Goal: Information Seeking & Learning: Check status

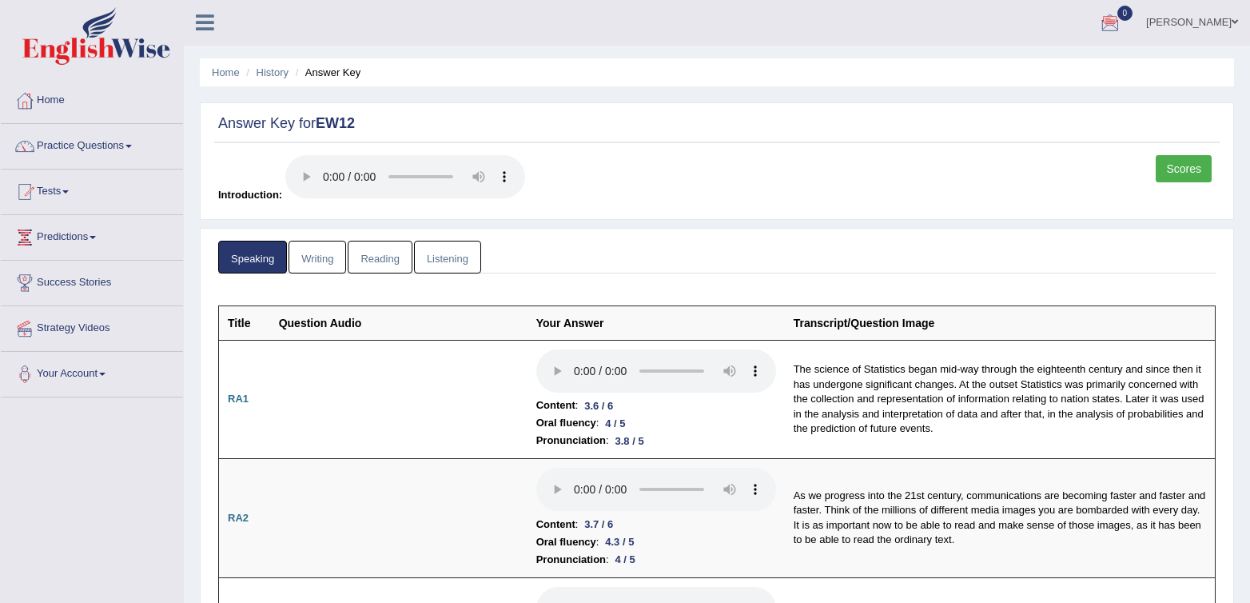
click at [1123, 31] on div at bounding box center [1111, 23] width 24 height 24
click at [1026, 70] on strong "See All Alerts" at bounding box center [1009, 66] width 71 height 13
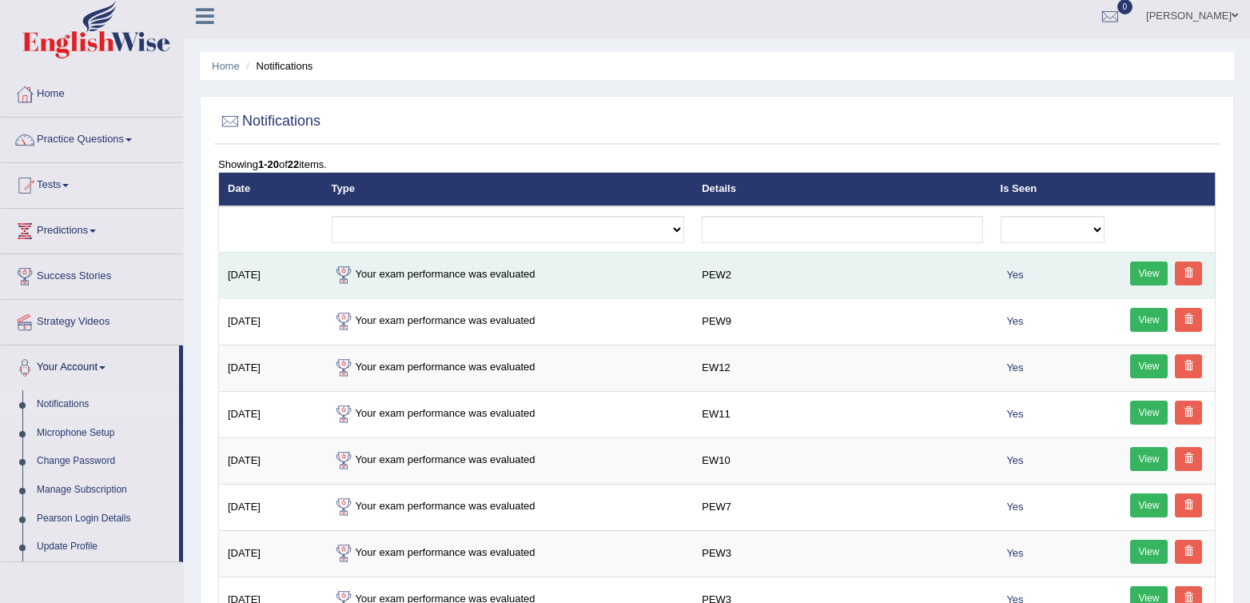
click at [449, 281] on td "Your exam performance was evaluated" at bounding box center [508, 275] width 371 height 46
click at [450, 279] on td "Your exam performance was evaluated" at bounding box center [508, 275] width 371 height 46
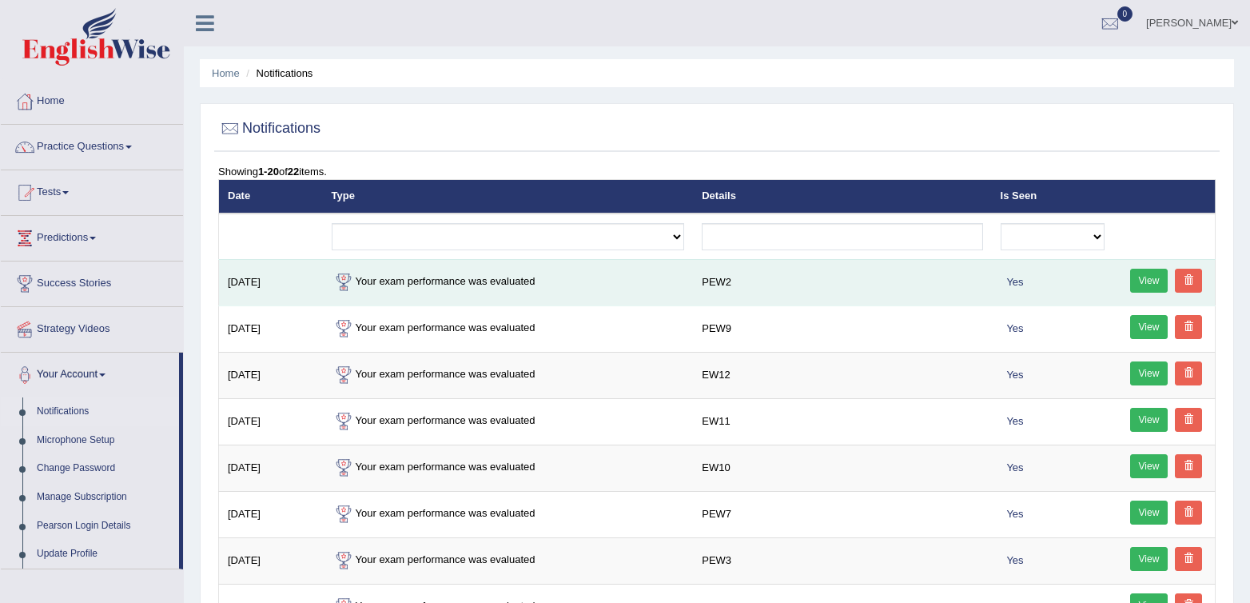
click at [447, 285] on td "Your exam performance was evaluated" at bounding box center [508, 282] width 371 height 46
click at [1142, 287] on link "View" at bounding box center [1150, 281] width 38 height 24
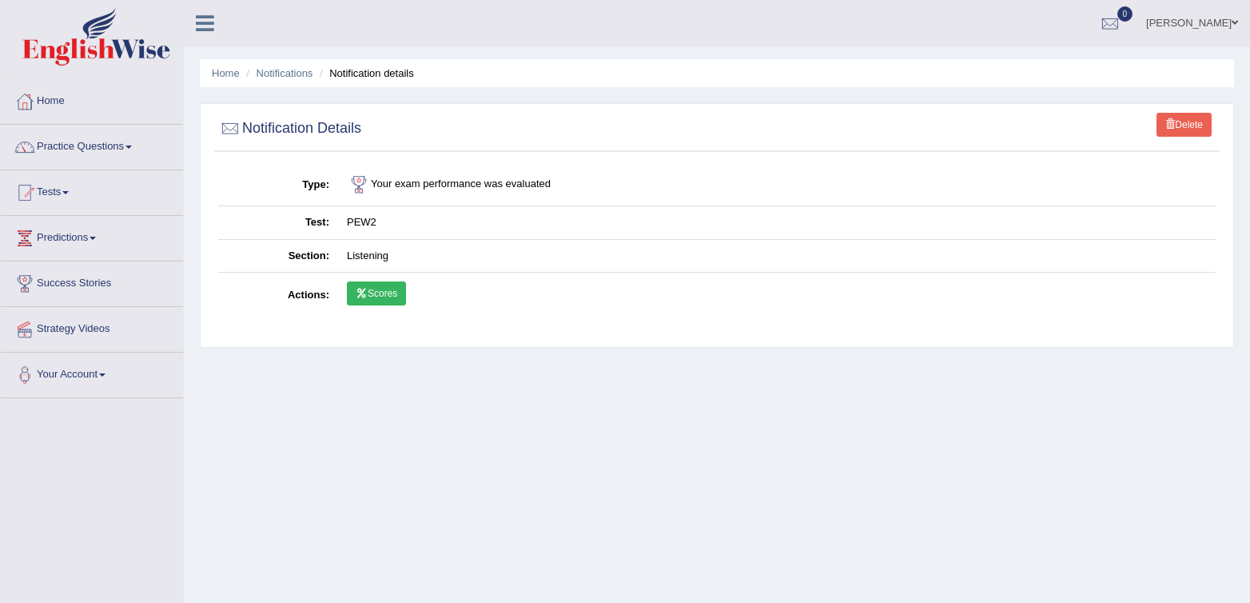
click at [357, 288] on link "Scores" at bounding box center [376, 293] width 59 height 24
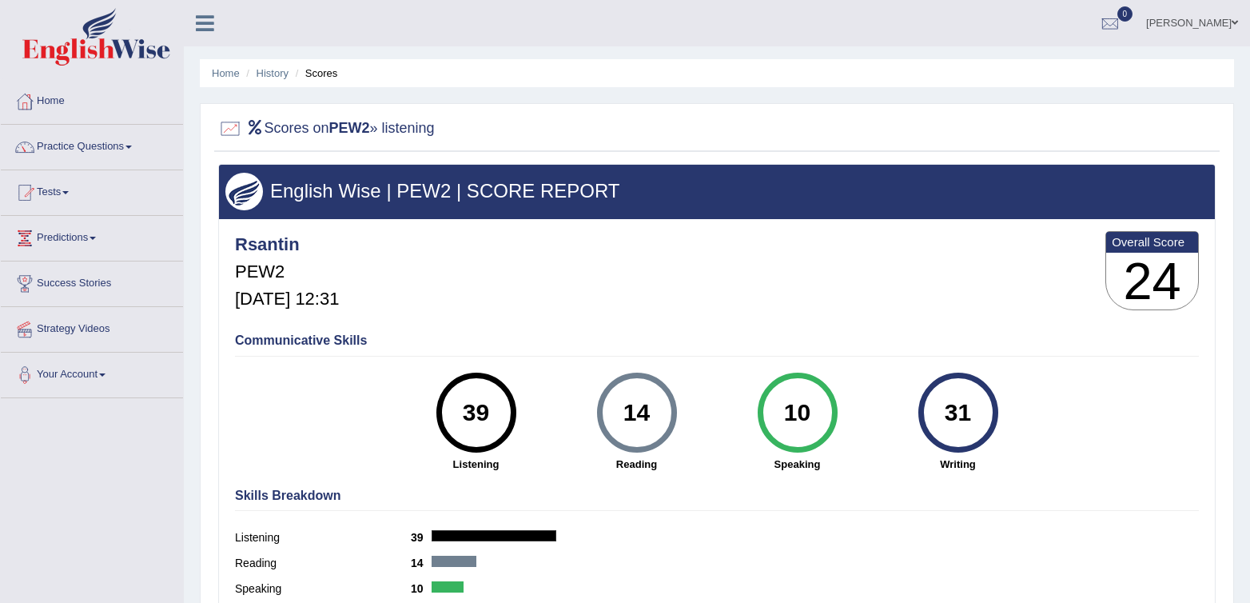
click at [62, 186] on link "Tests" at bounding box center [92, 190] width 182 height 40
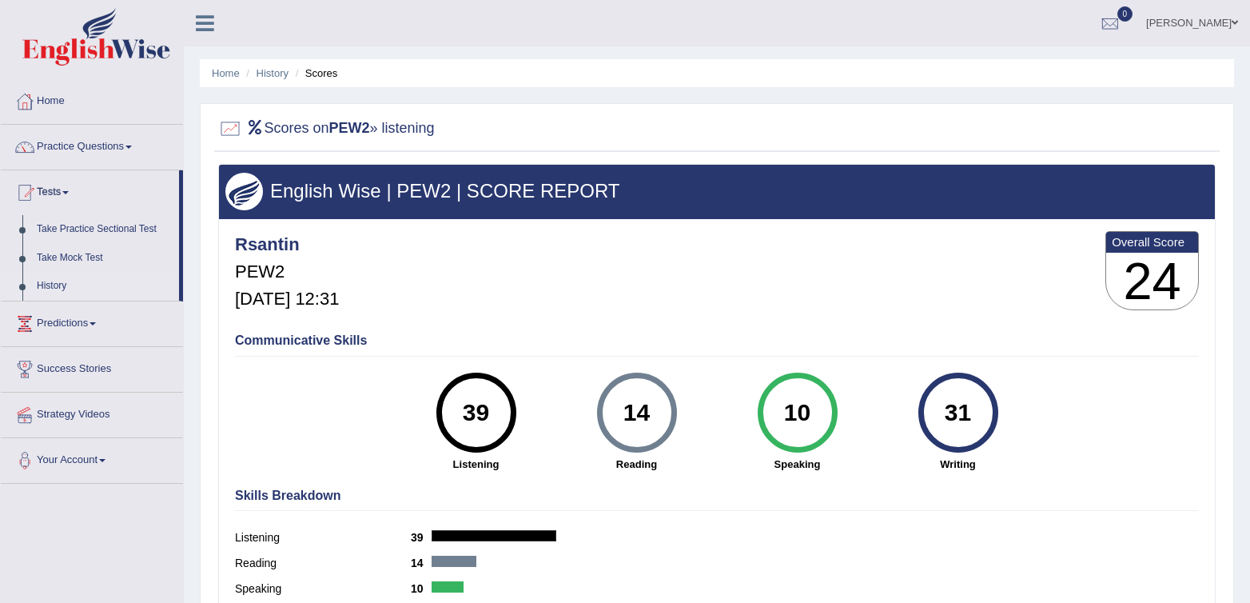
click at [40, 281] on link "History" at bounding box center [105, 286] width 150 height 29
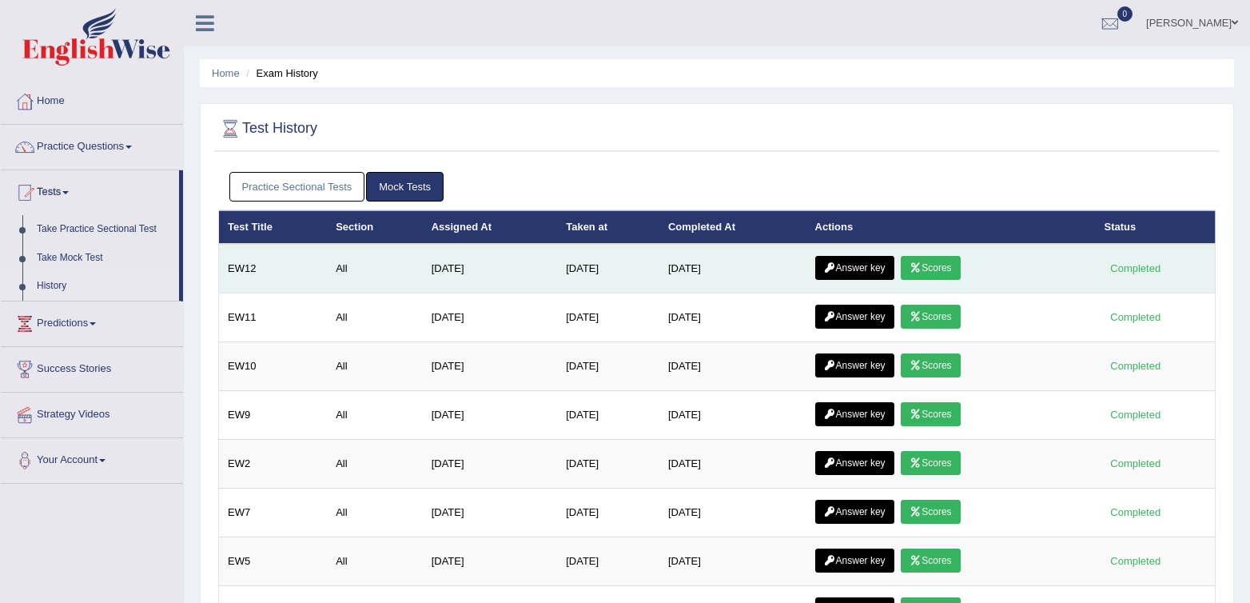
click at [867, 265] on link "Answer key" at bounding box center [854, 268] width 79 height 24
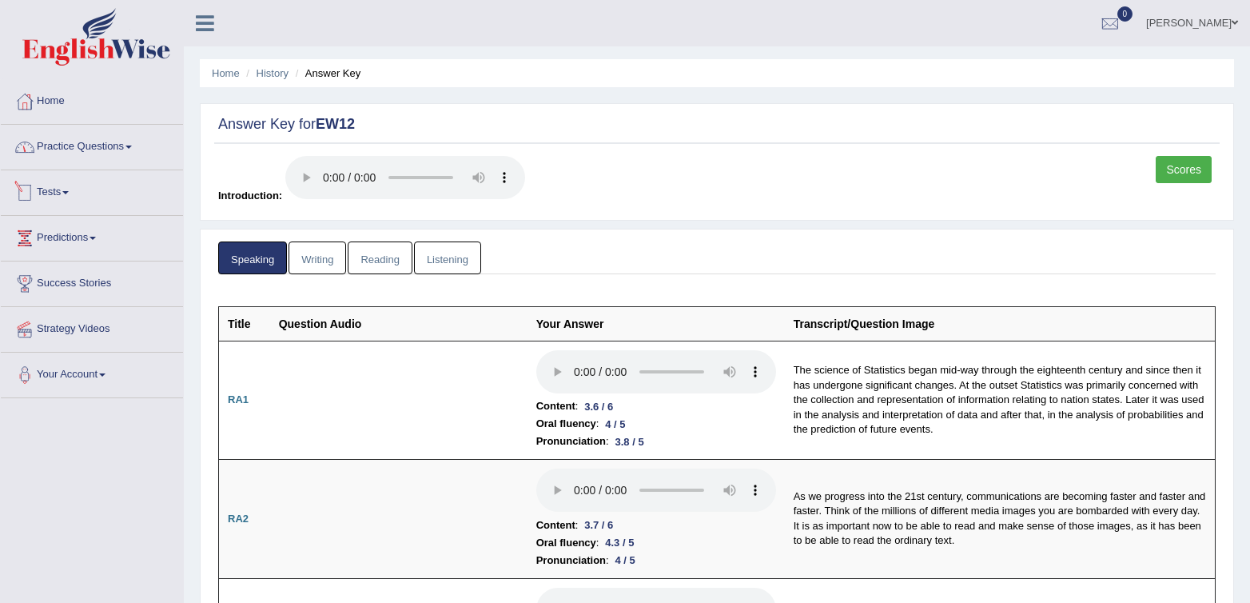
click at [76, 154] on link "Practice Questions" at bounding box center [92, 145] width 182 height 40
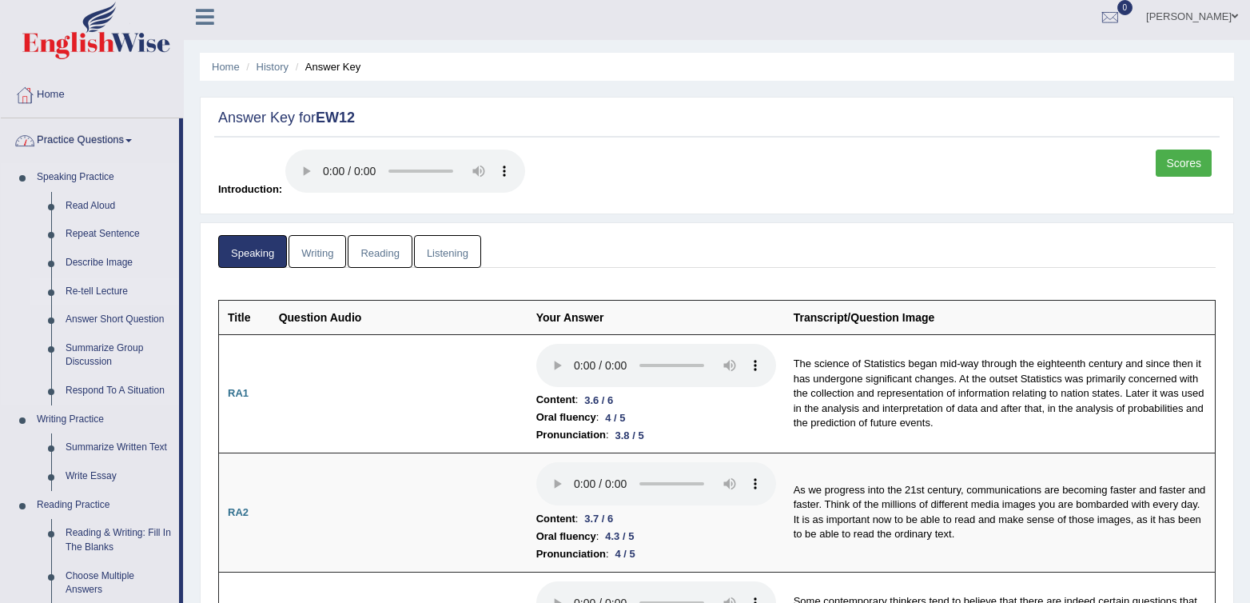
scroll to position [10, 0]
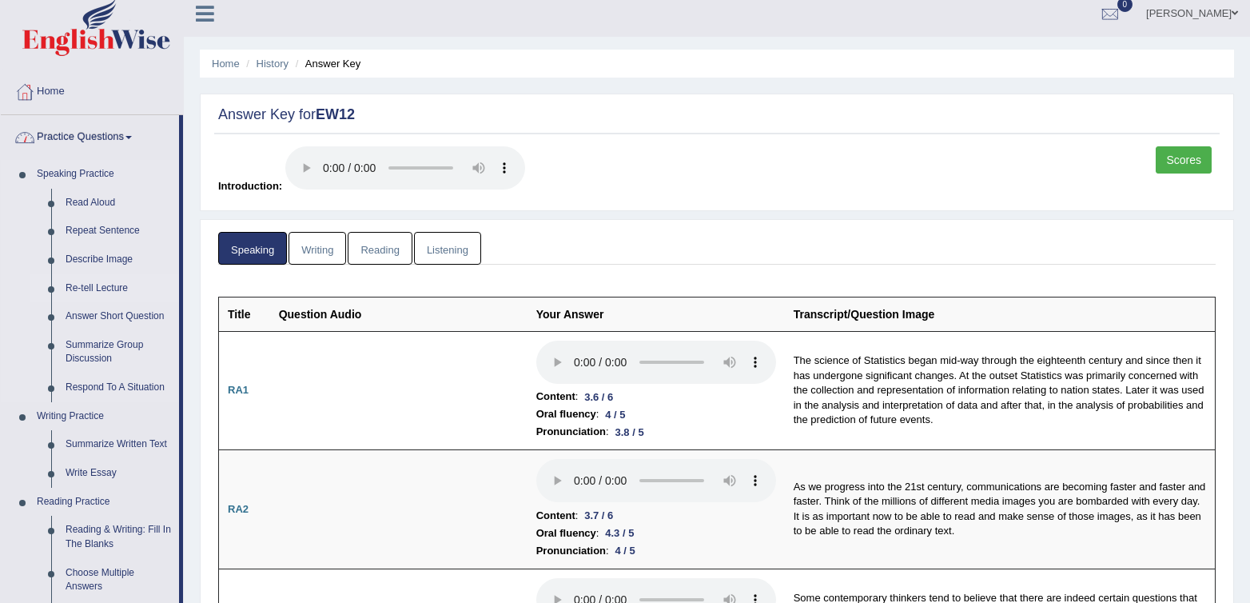
click at [92, 300] on link "Re-tell Lecture" at bounding box center [118, 288] width 121 height 29
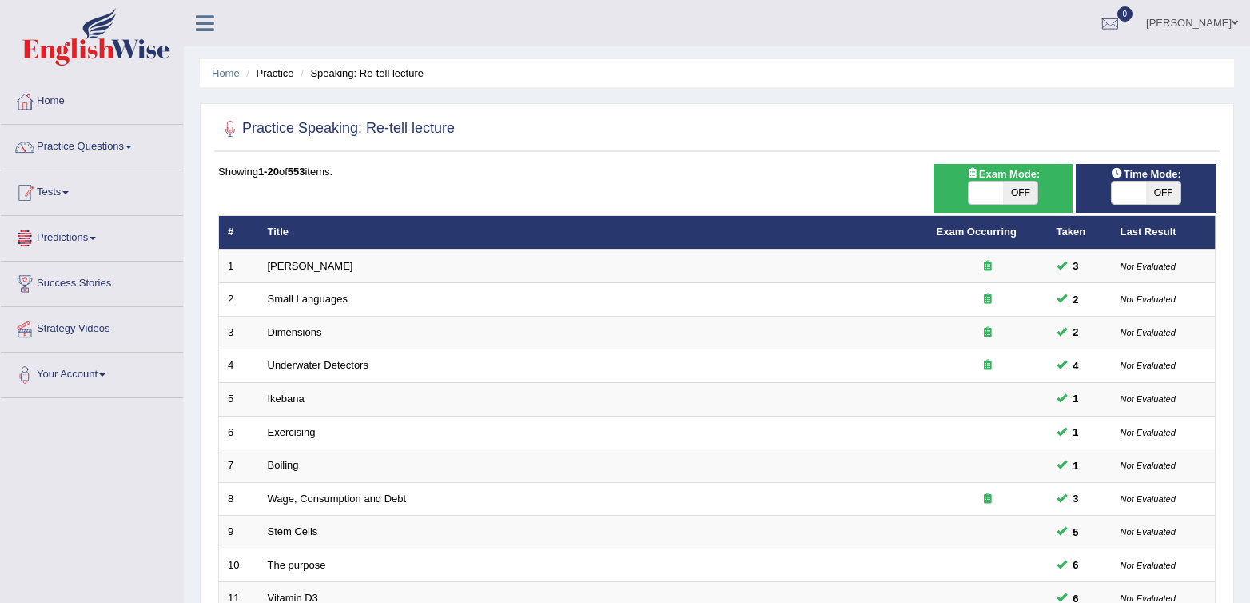
click at [66, 201] on link "Tests" at bounding box center [92, 190] width 182 height 40
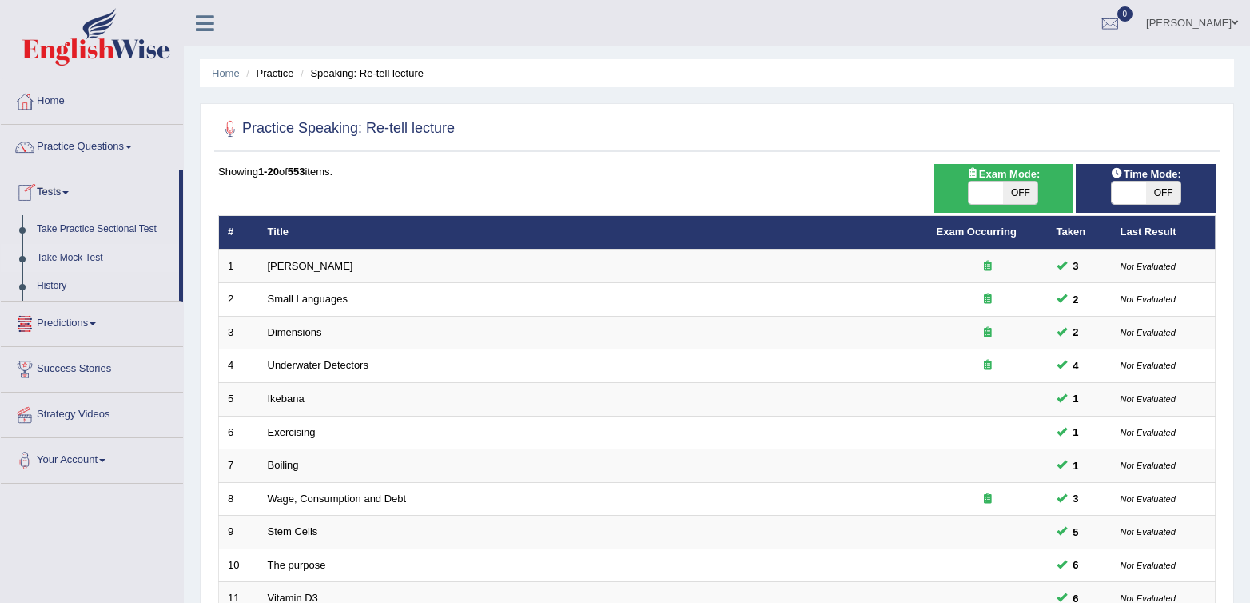
click at [53, 258] on link "Take Mock Test" at bounding box center [105, 258] width 150 height 29
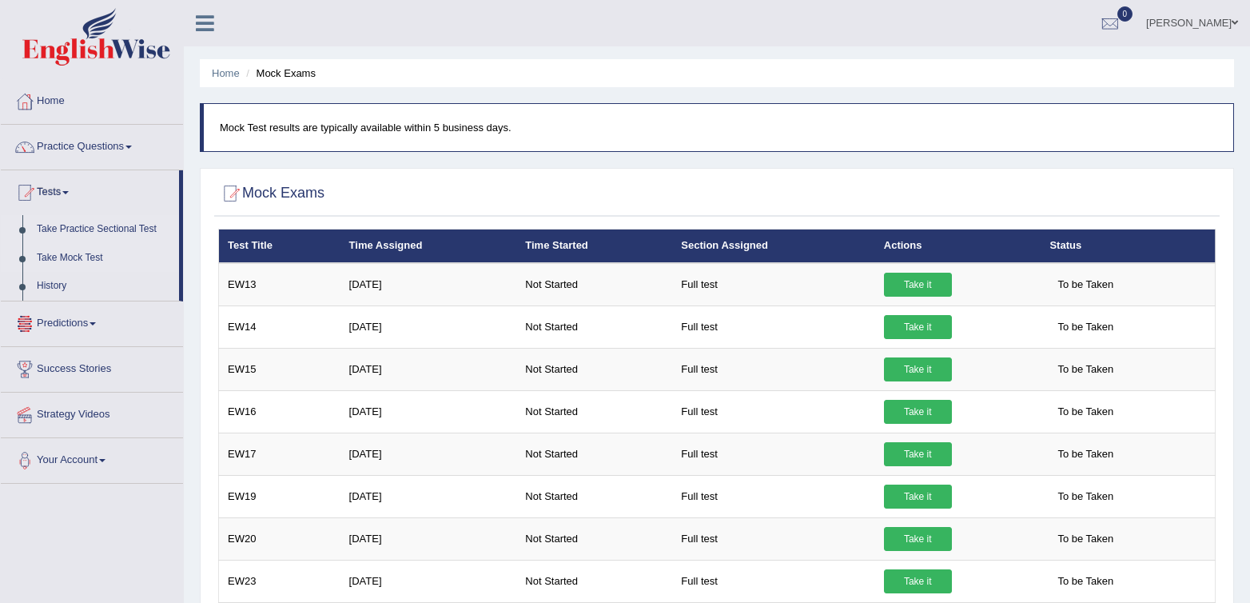
click at [54, 231] on link "Take Practice Sectional Test" at bounding box center [105, 229] width 150 height 29
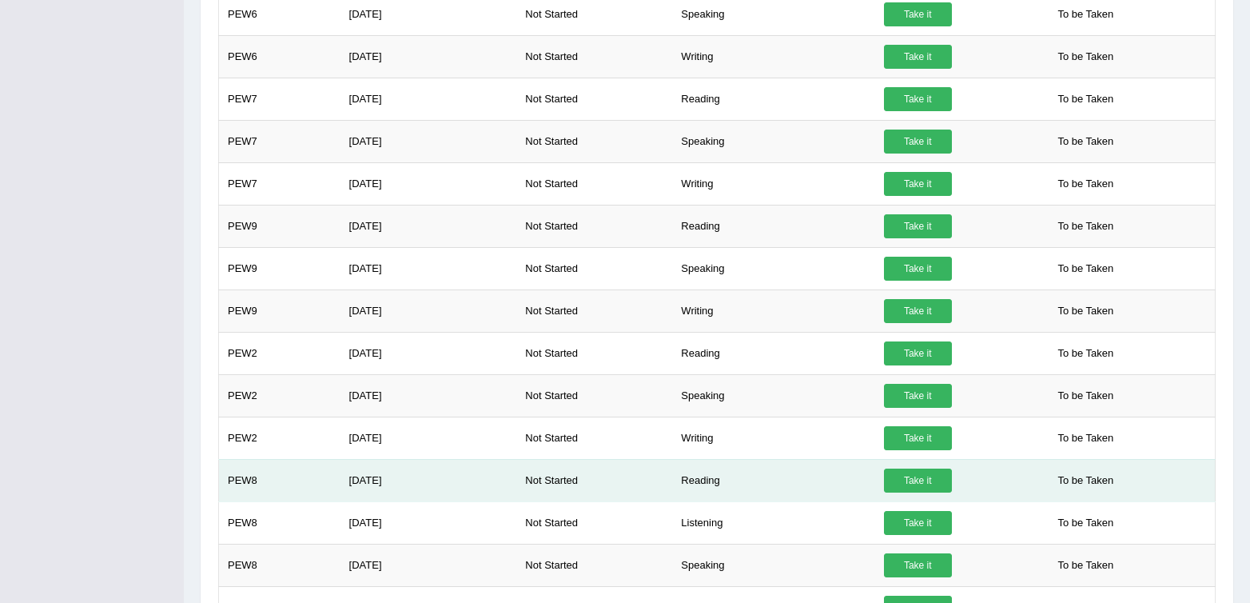
scroll to position [571, 0]
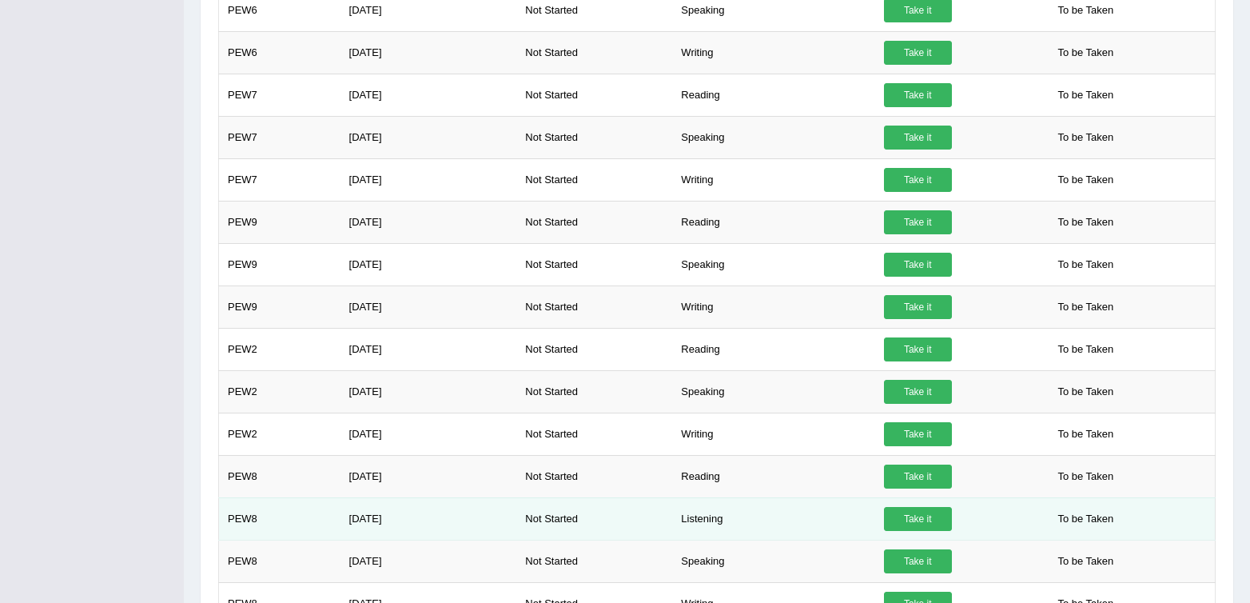
click at [923, 514] on link "Take it" at bounding box center [918, 519] width 68 height 24
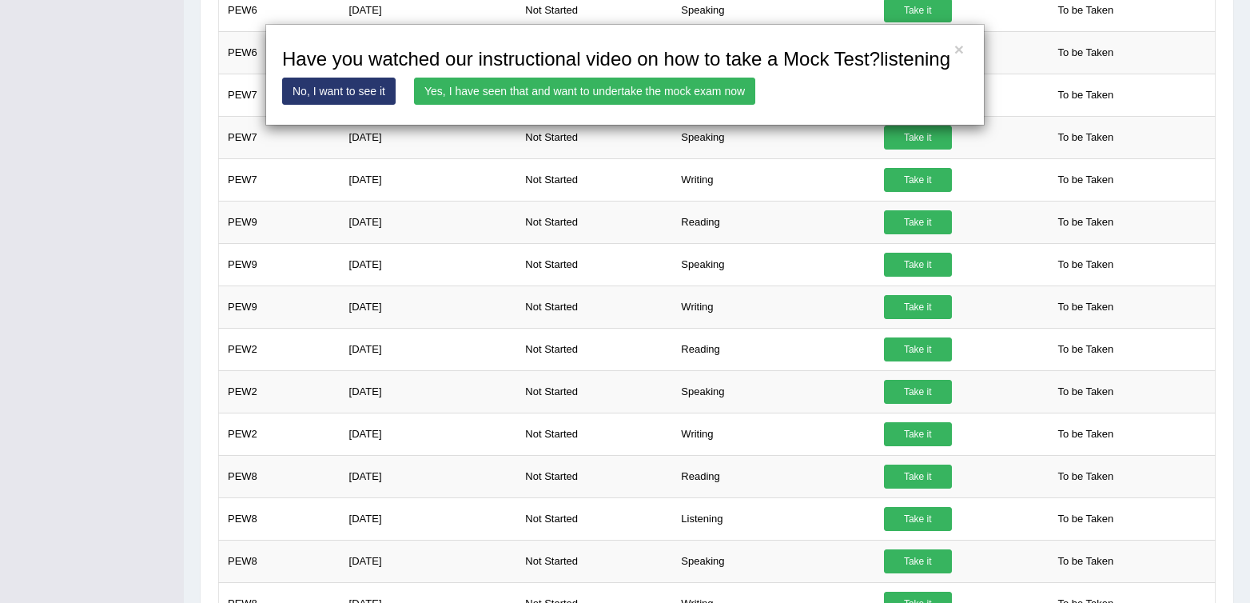
click at [595, 105] on link "Yes, I have seen that and want to undertake the mock exam now" at bounding box center [584, 91] width 341 height 27
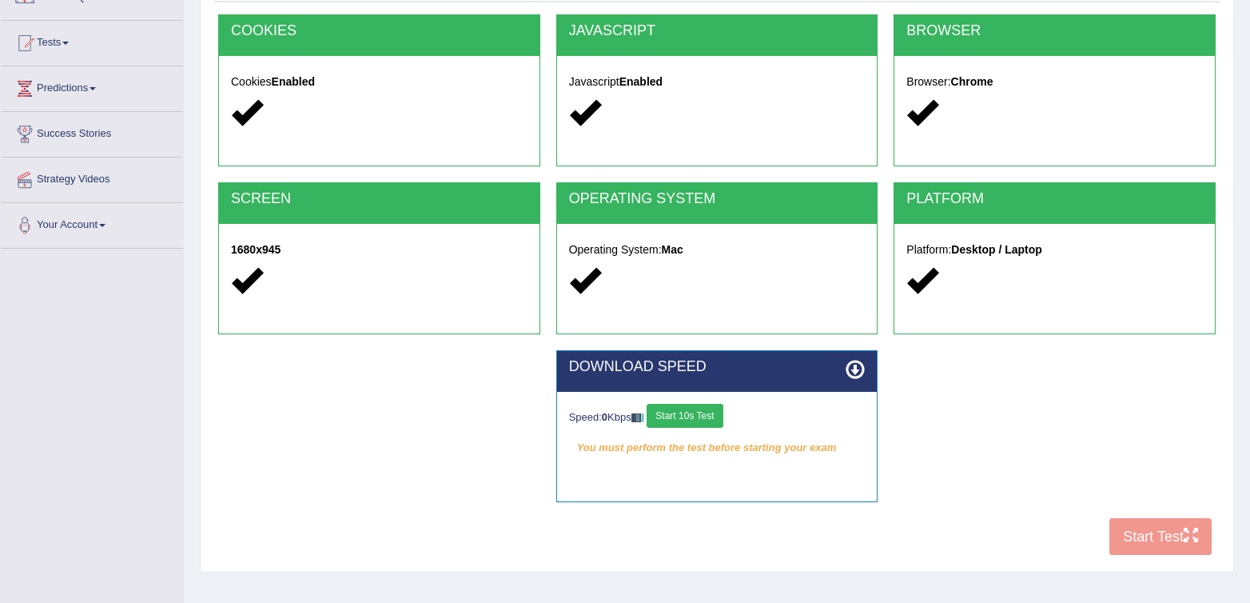
scroll to position [237, 0]
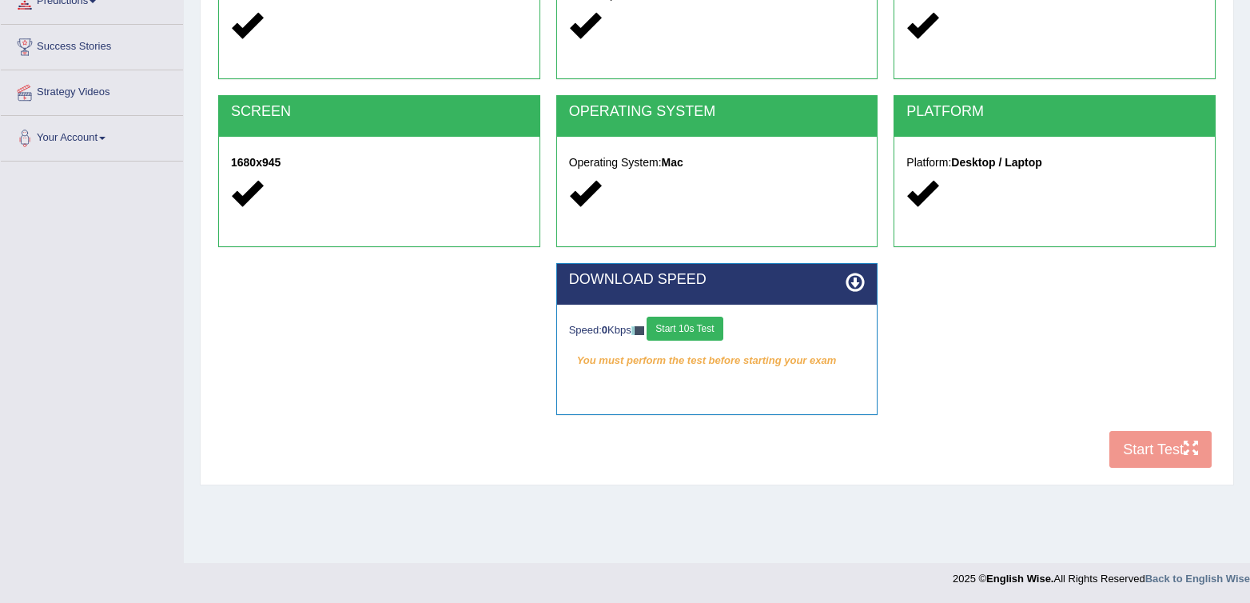
click at [700, 324] on button "Start 10s Test" at bounding box center [685, 329] width 76 height 24
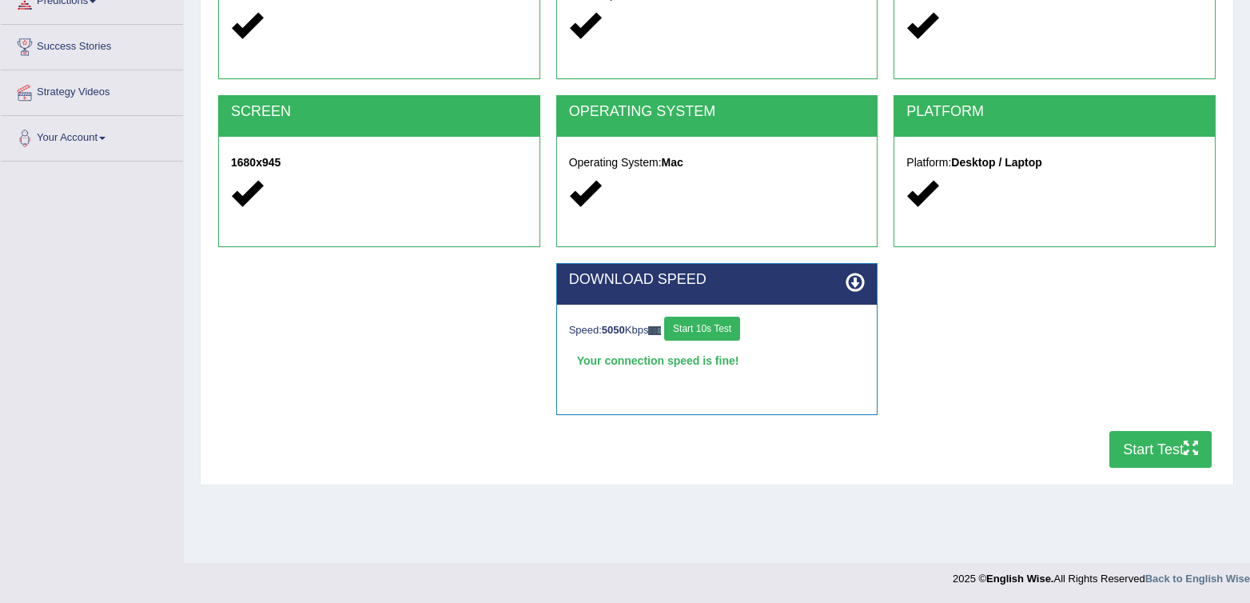
click at [1176, 452] on button "Start Test" at bounding box center [1161, 449] width 102 height 37
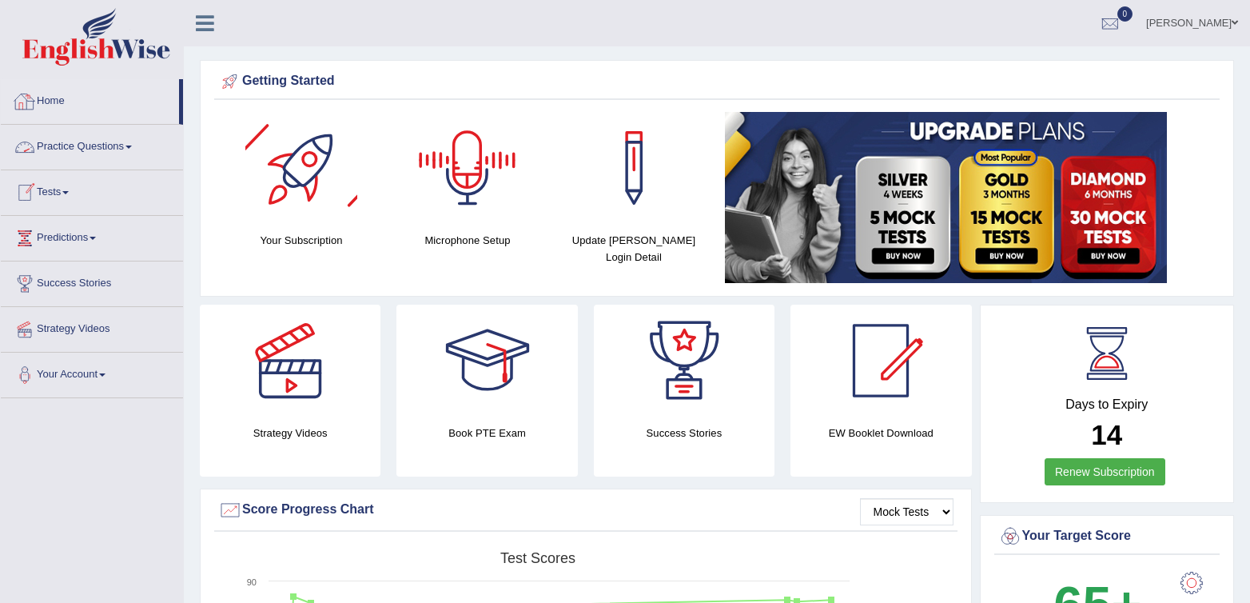
click at [85, 121] on li "Home" at bounding box center [92, 102] width 182 height 46
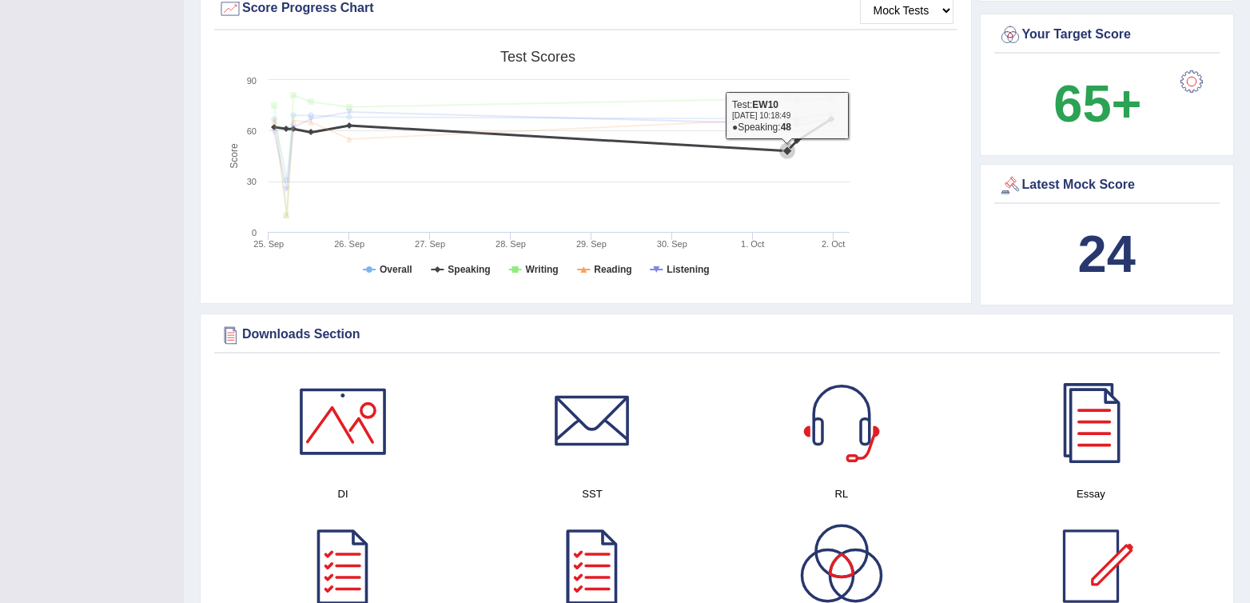
scroll to position [510, 0]
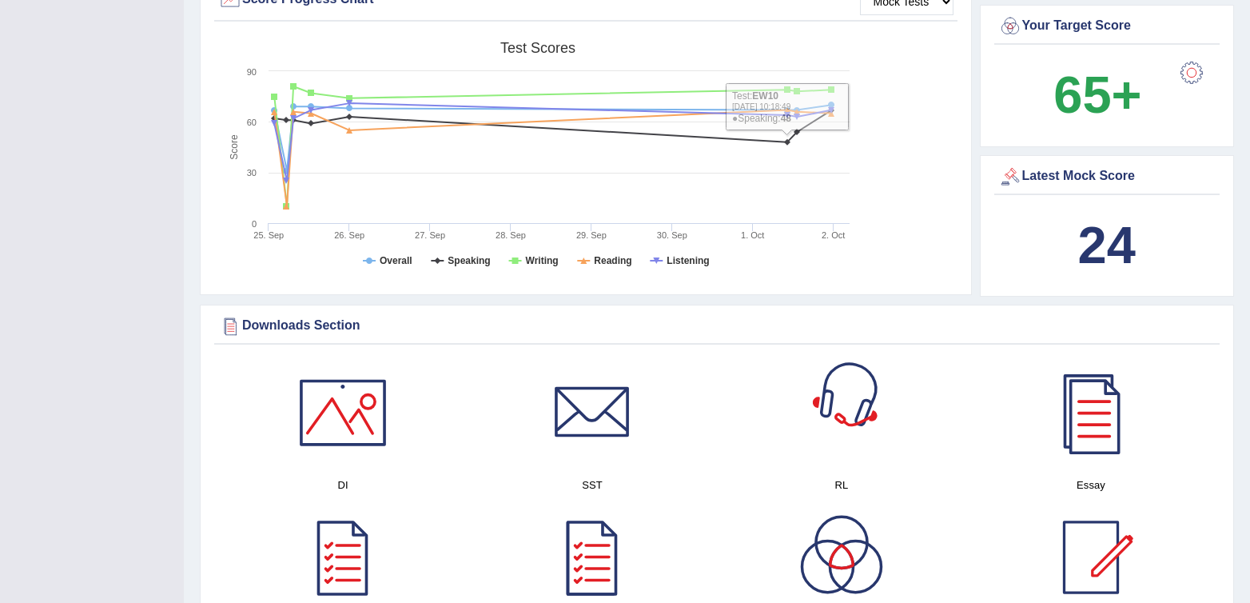
click at [798, 429] on div at bounding box center [842, 413] width 112 height 112
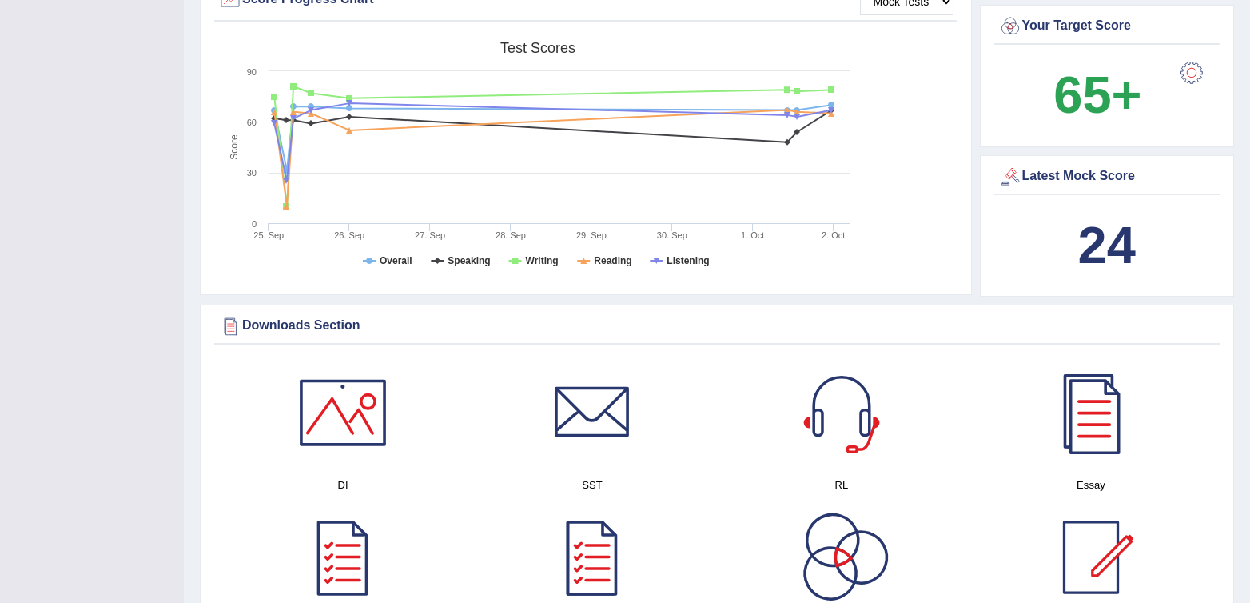
click at [589, 488] on h4 "SST" at bounding box center [592, 485] width 233 height 17
click at [587, 421] on div at bounding box center [592, 413] width 112 height 112
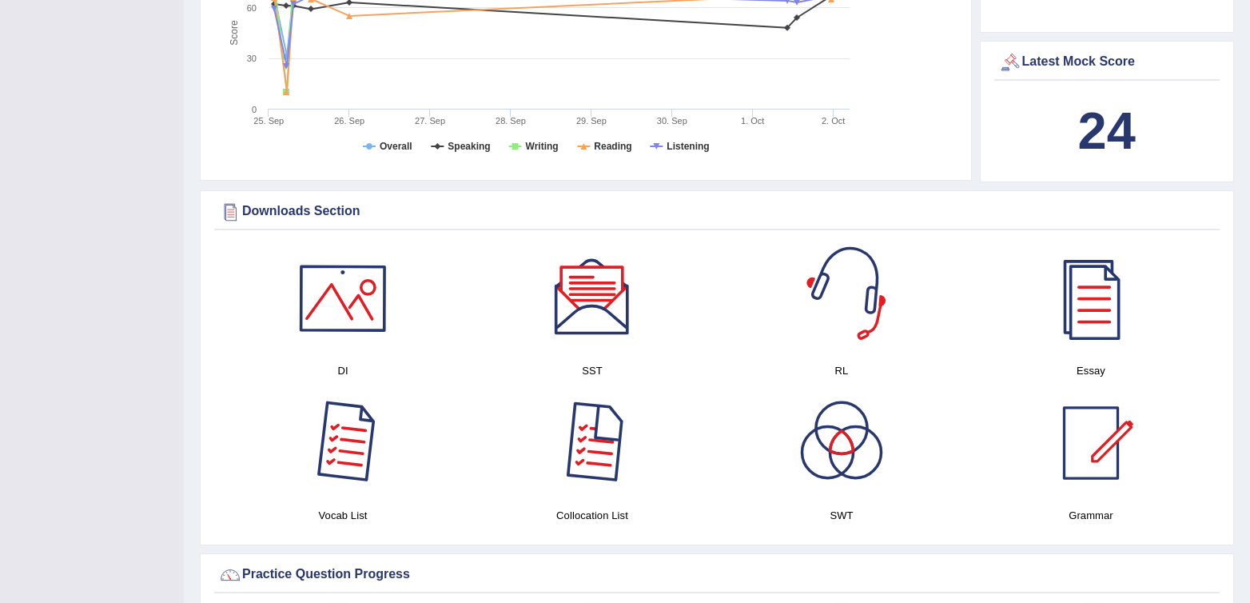
scroll to position [625, 0]
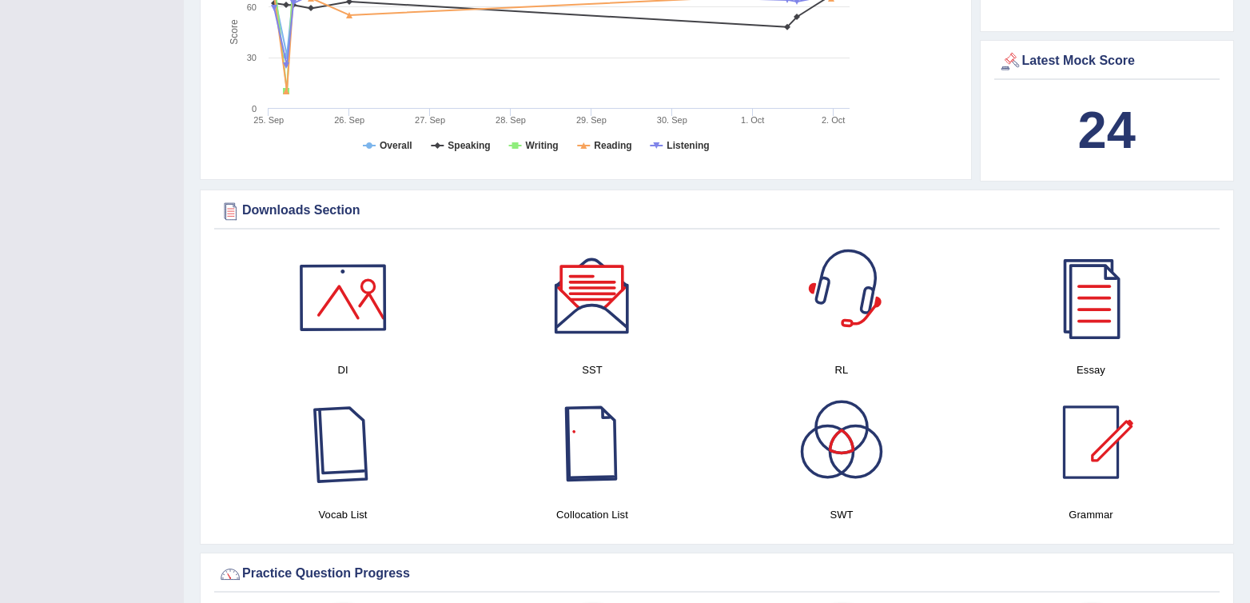
click at [399, 279] on link at bounding box center [342, 297] width 233 height 112
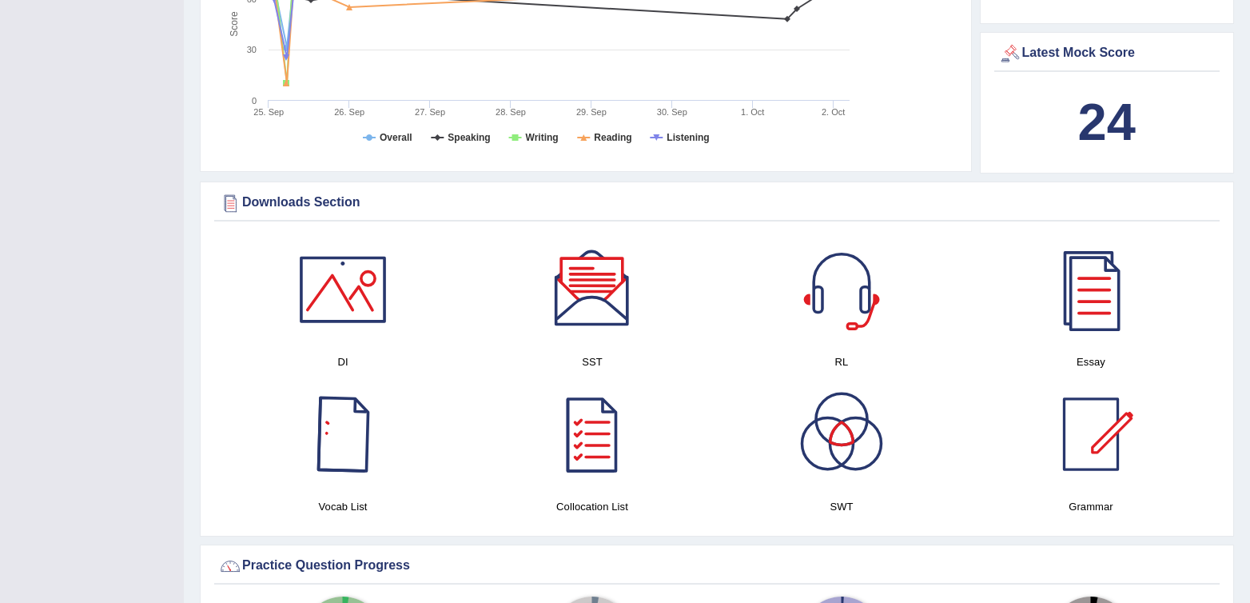
scroll to position [631, 0]
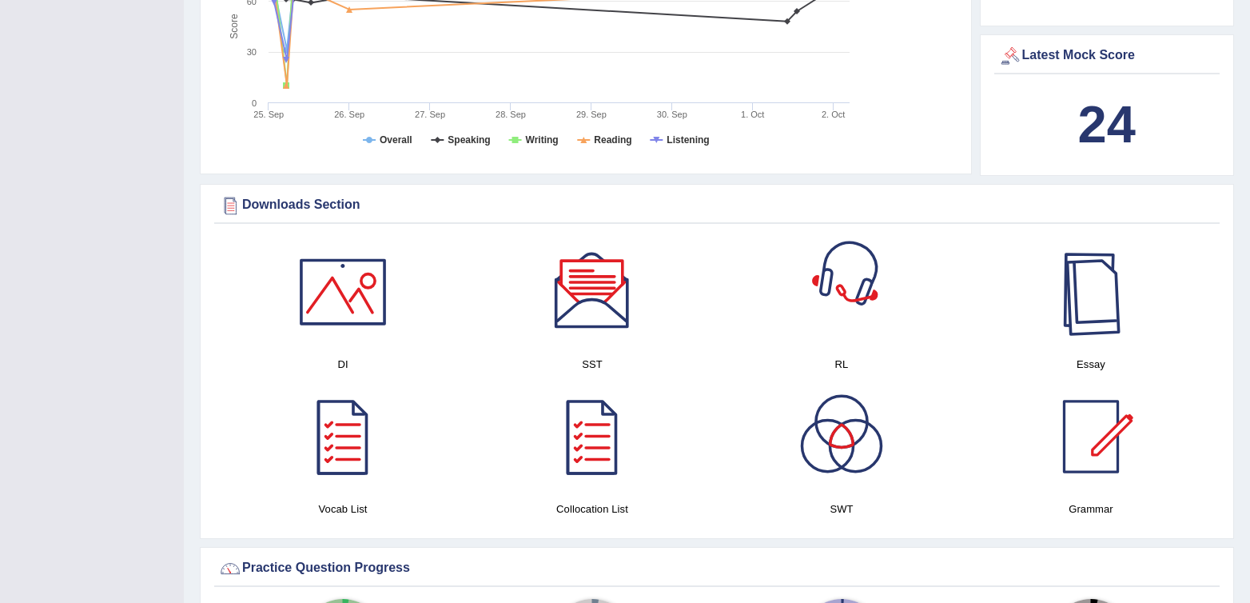
click at [1066, 282] on div at bounding box center [1091, 292] width 112 height 112
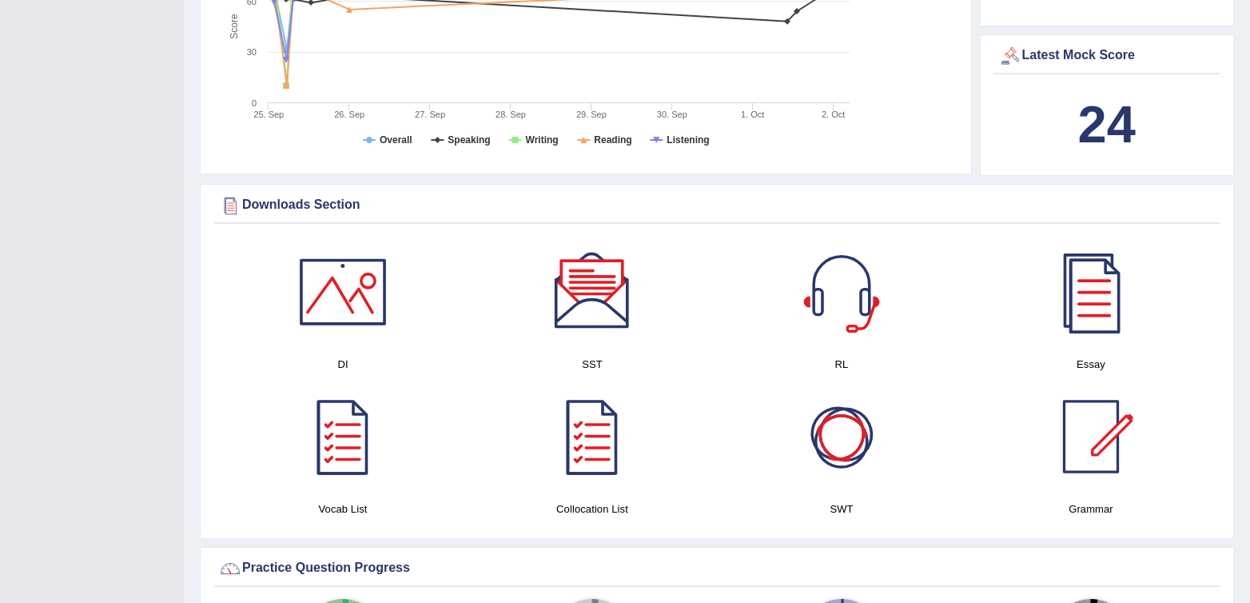
click at [828, 417] on div at bounding box center [842, 437] width 112 height 112
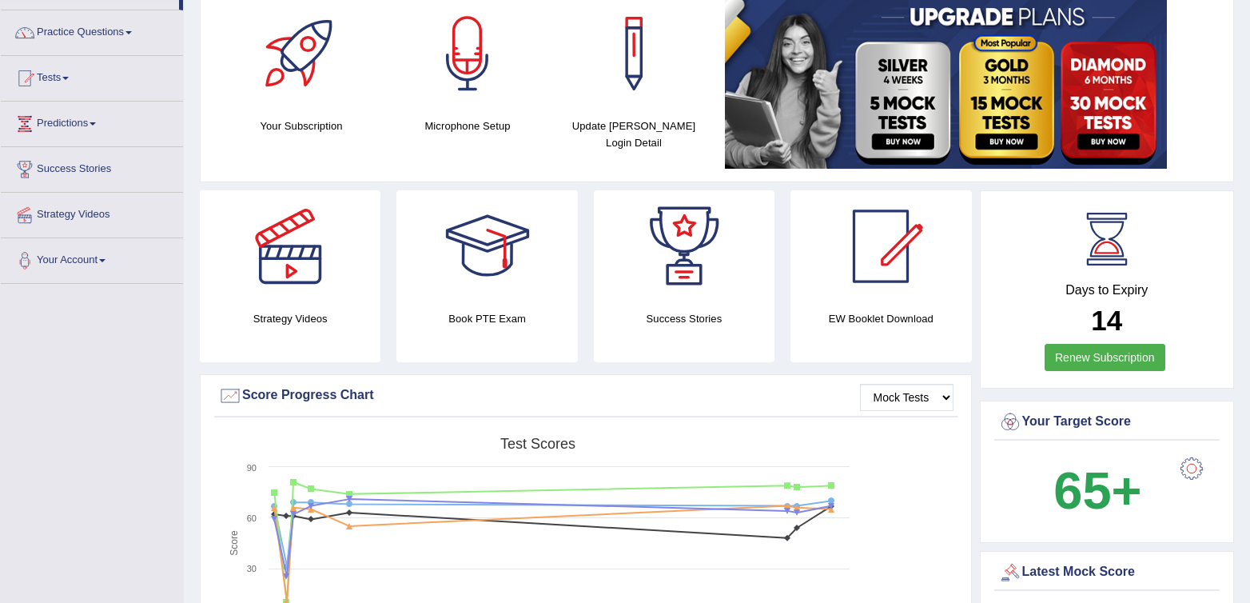
scroll to position [0, 0]
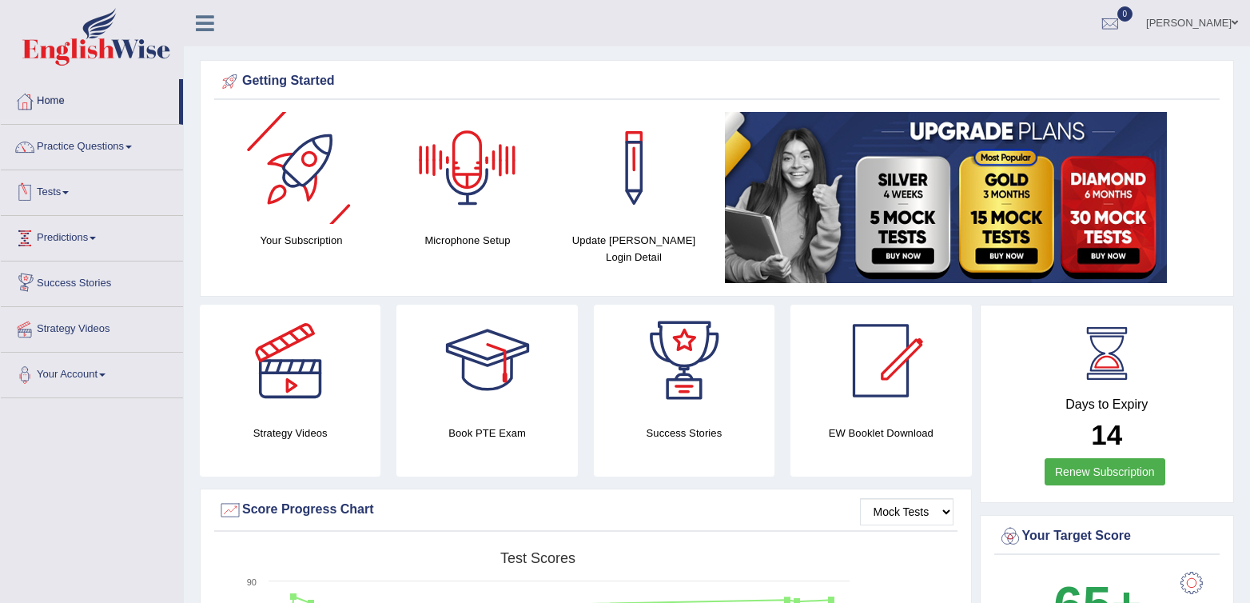
click at [96, 197] on link "Tests" at bounding box center [92, 190] width 182 height 40
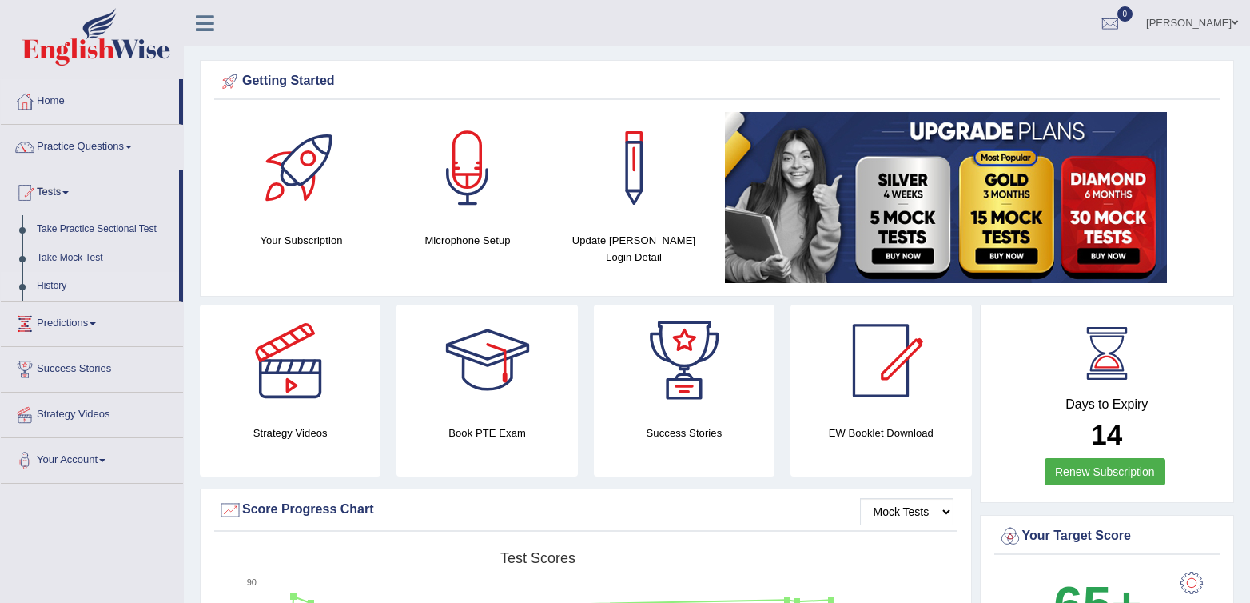
click at [42, 284] on link "History" at bounding box center [105, 286] width 150 height 29
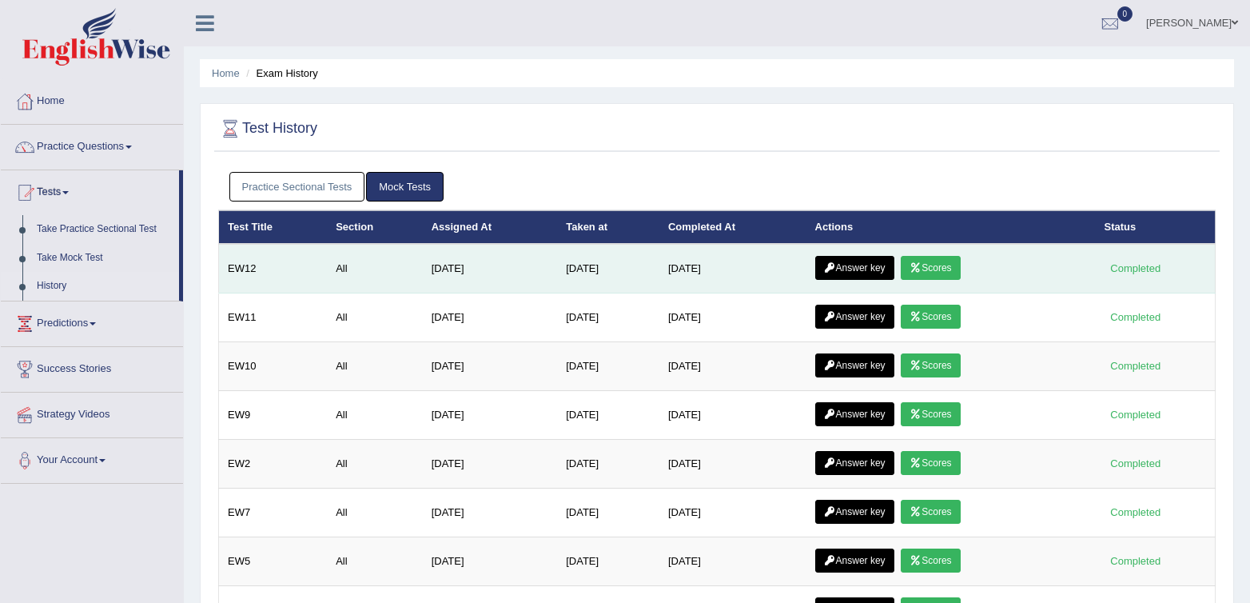
click at [849, 277] on link "Answer key" at bounding box center [854, 268] width 79 height 24
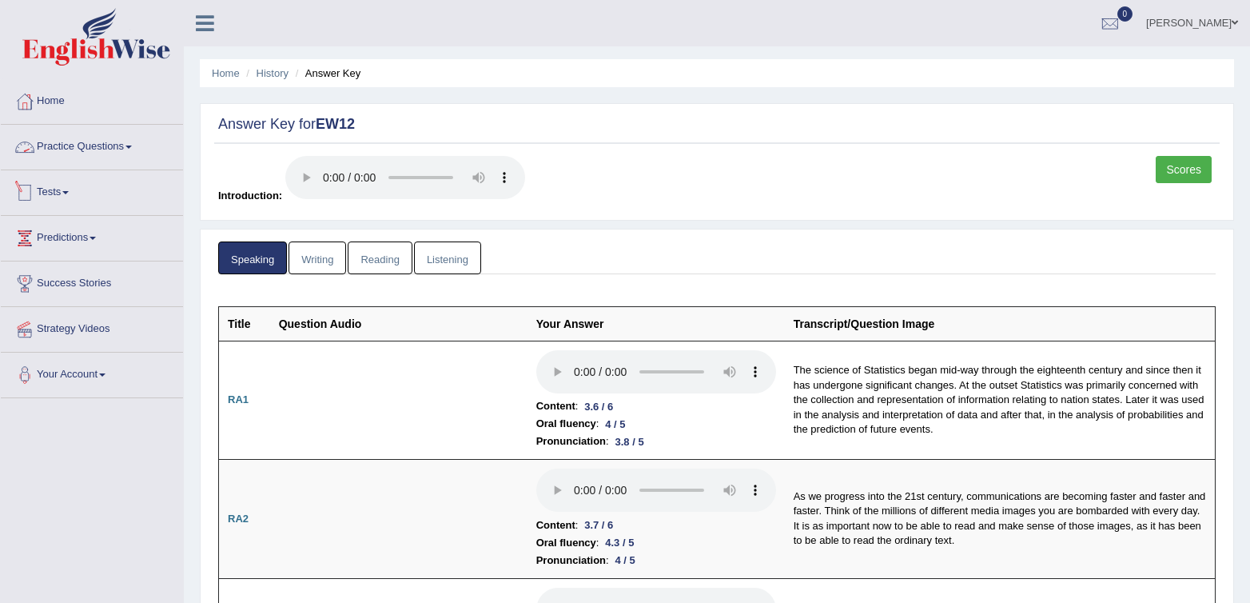
click at [43, 184] on link "Tests" at bounding box center [92, 190] width 182 height 40
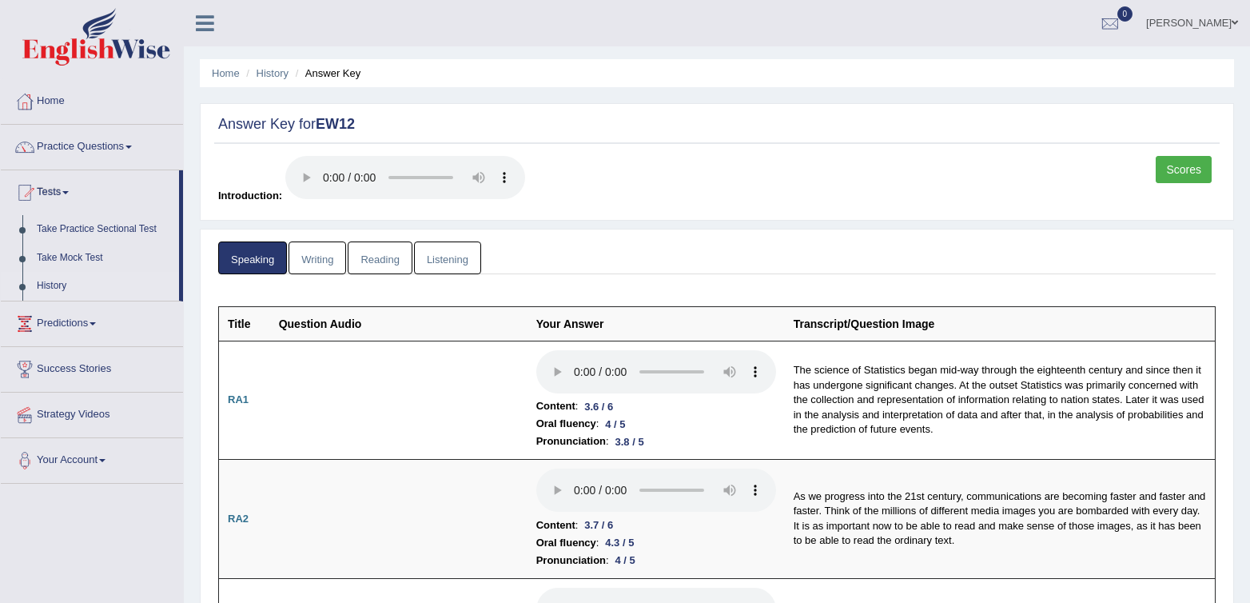
click at [48, 289] on link "History" at bounding box center [105, 286] width 150 height 29
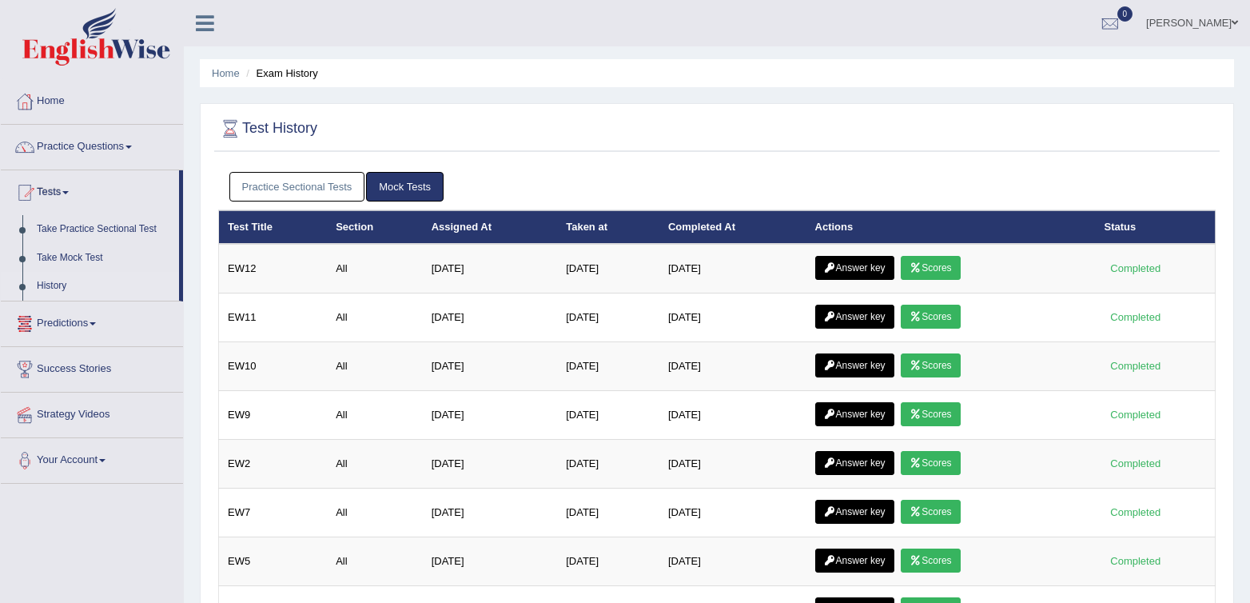
click at [320, 181] on link "Practice Sectional Tests" at bounding box center [297, 187] width 136 height 30
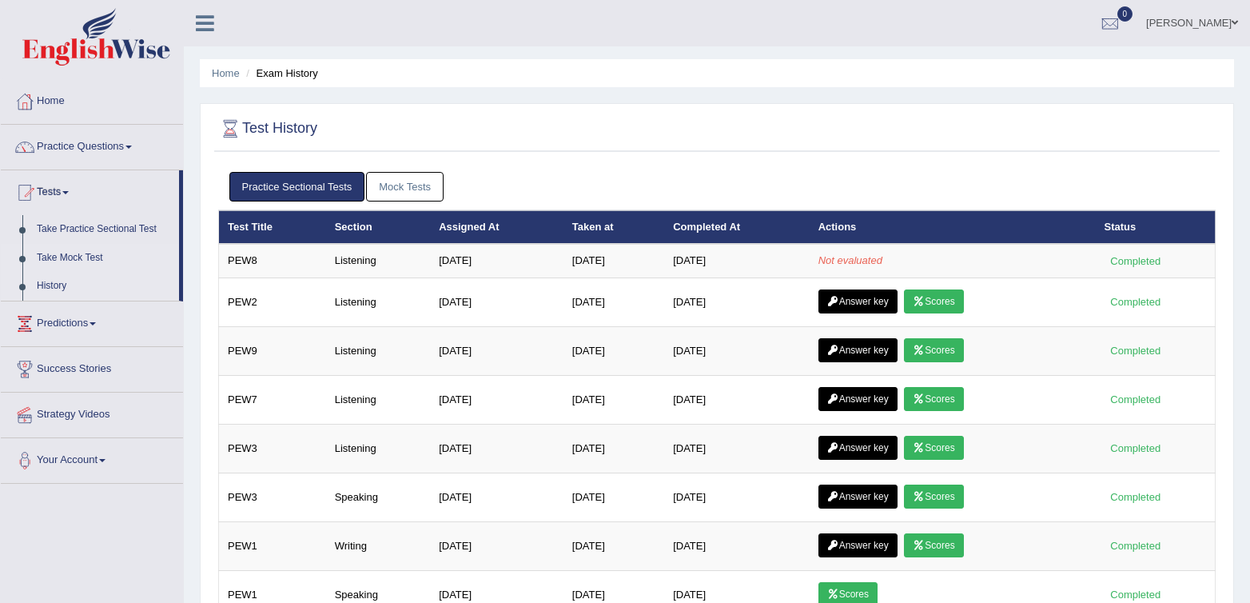
click at [82, 251] on link "Take Mock Test" at bounding box center [105, 258] width 150 height 29
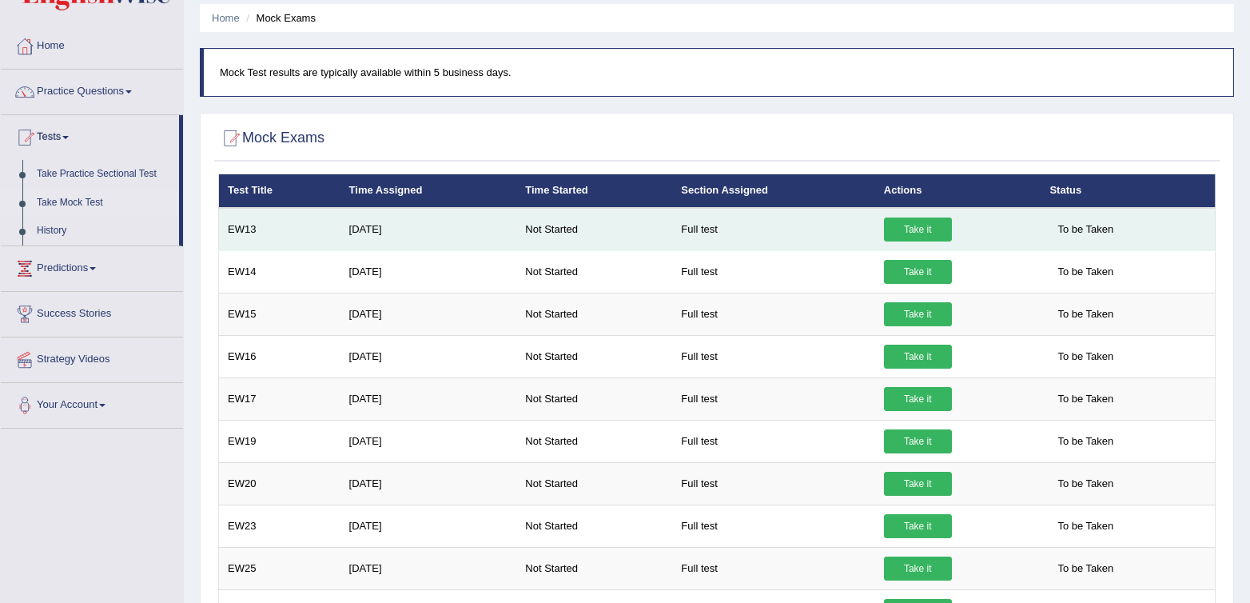
scroll to position [42, 0]
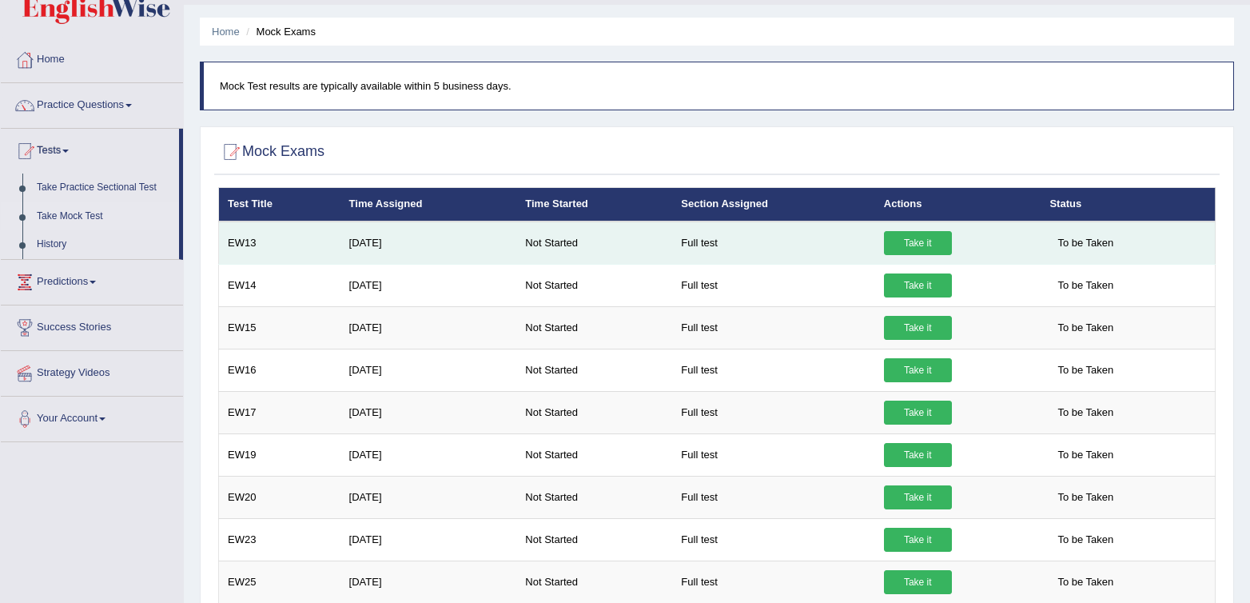
click at [921, 246] on link "Take it" at bounding box center [918, 243] width 68 height 24
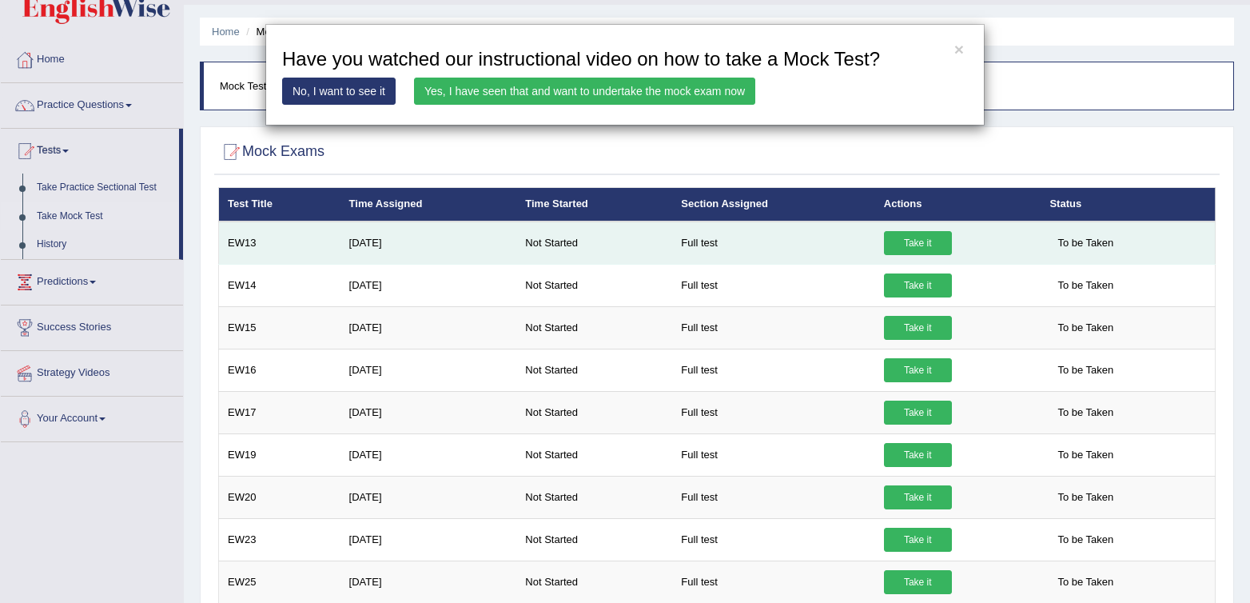
click at [921, 246] on div "× Have you watched our instructional video on how to take a Mock Test? No, I wa…" at bounding box center [625, 301] width 1250 height 603
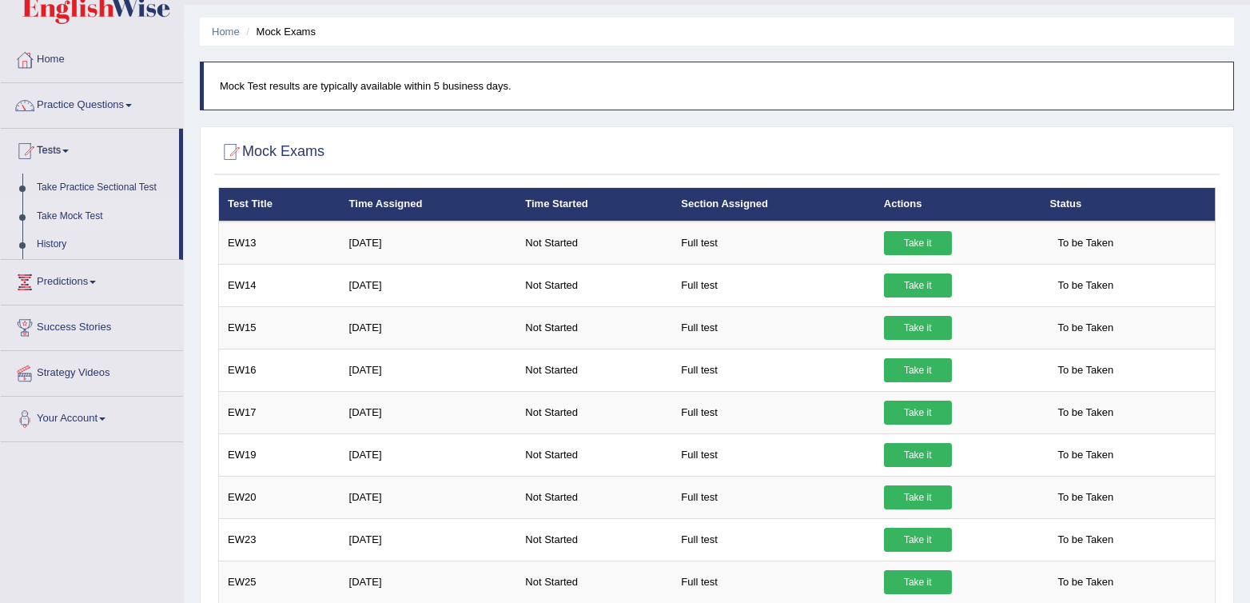
scroll to position [0, 0]
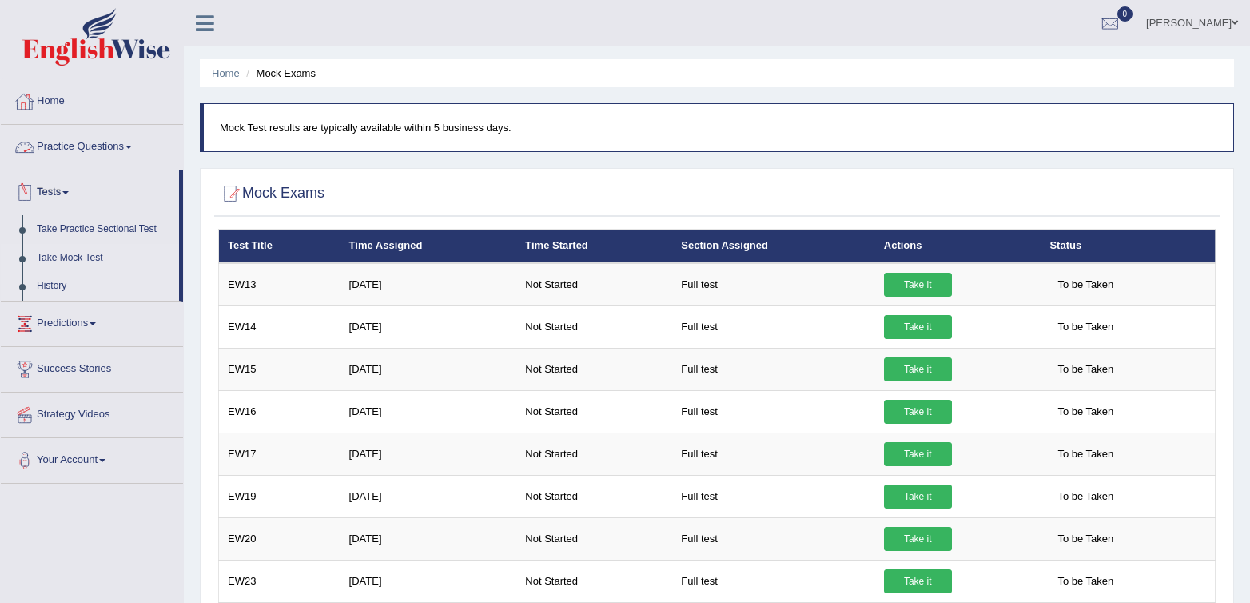
click at [68, 277] on link "History" at bounding box center [105, 286] width 150 height 29
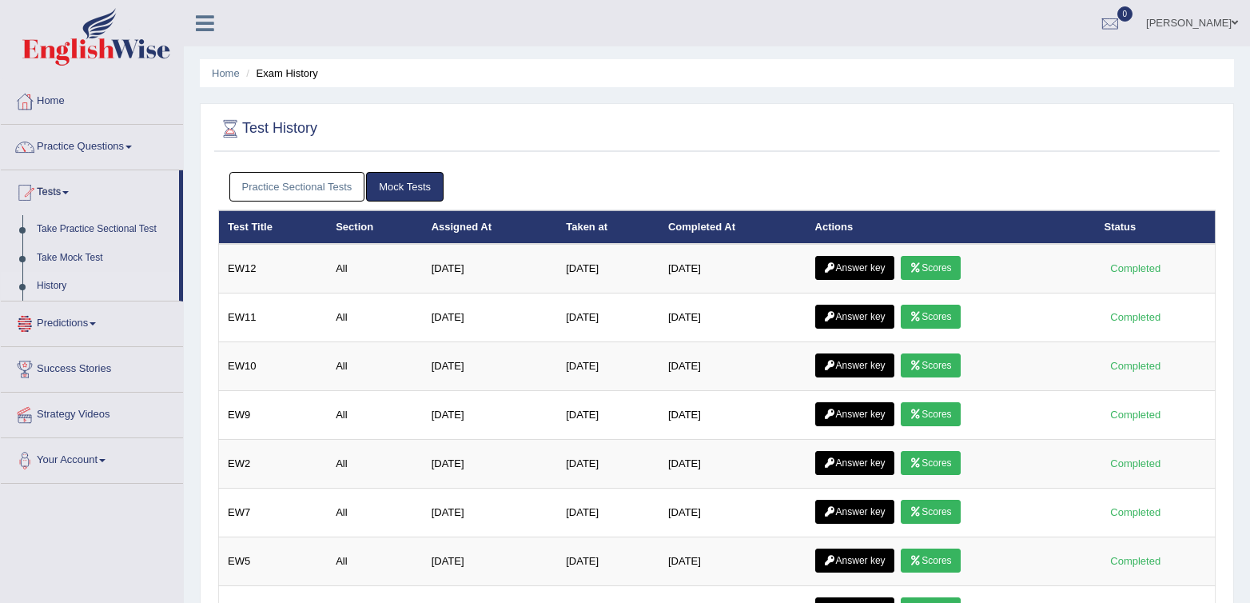
click at [245, 193] on link "Practice Sectional Tests" at bounding box center [297, 187] width 136 height 30
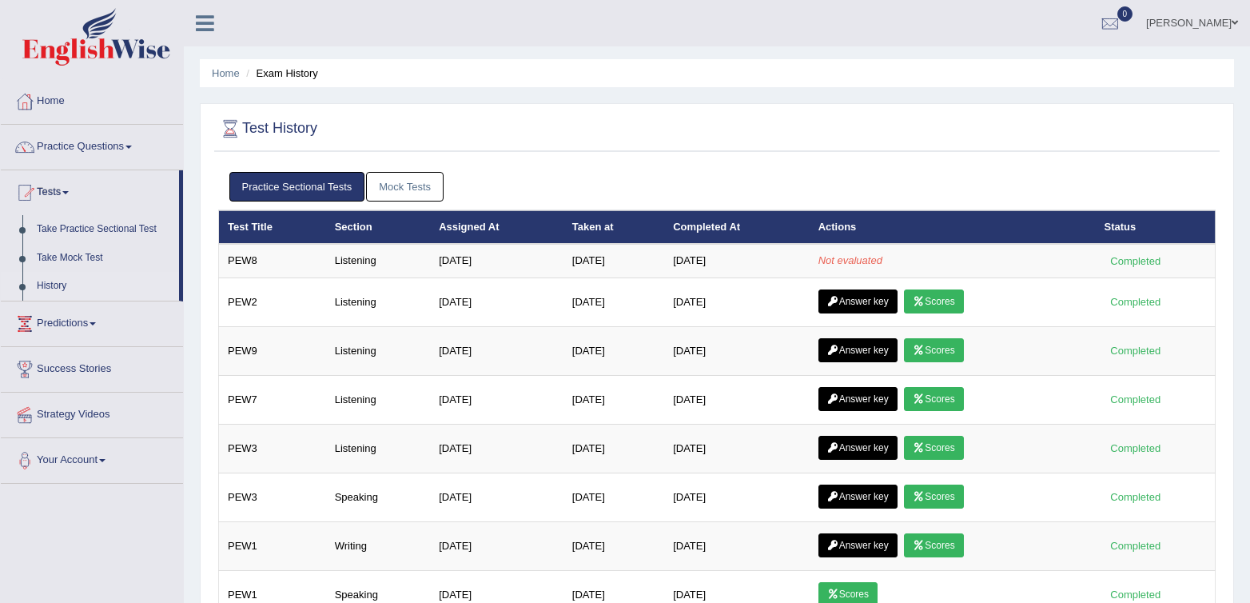
click at [246, 192] on link "Practice Sectional Tests" at bounding box center [297, 187] width 136 height 30
click at [451, 185] on ul "Practice Sectional Tests Mock Tests" at bounding box center [717, 187] width 976 height 30
click at [429, 187] on link "Mock Tests" at bounding box center [405, 187] width 78 height 30
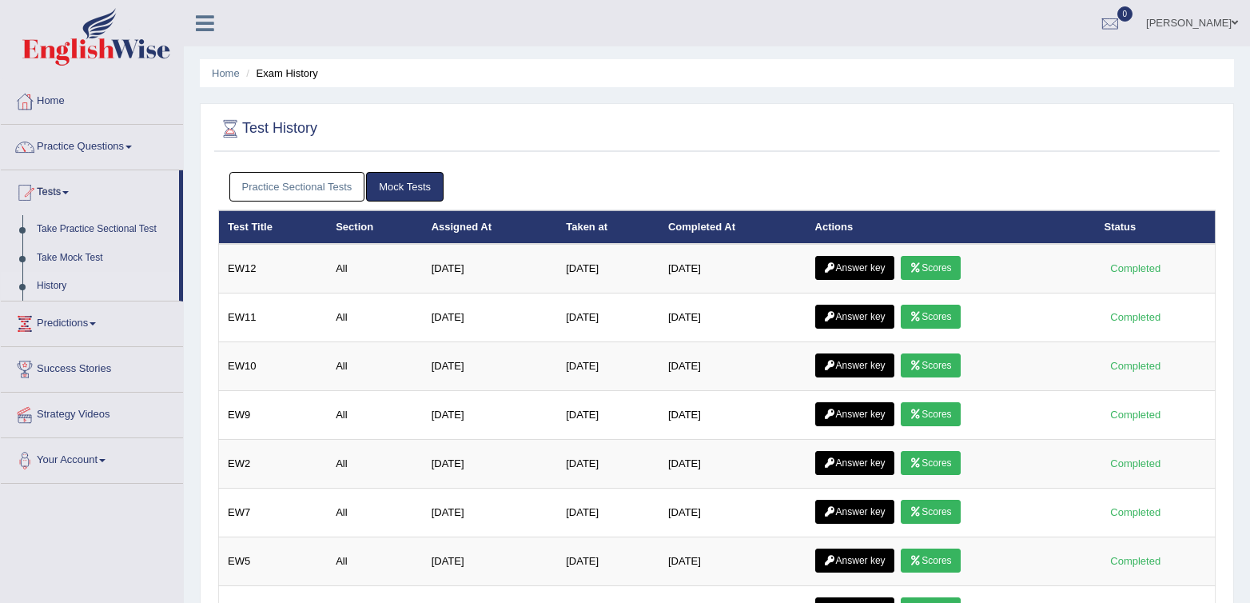
click at [248, 188] on link "Practice Sectional Tests" at bounding box center [297, 187] width 136 height 30
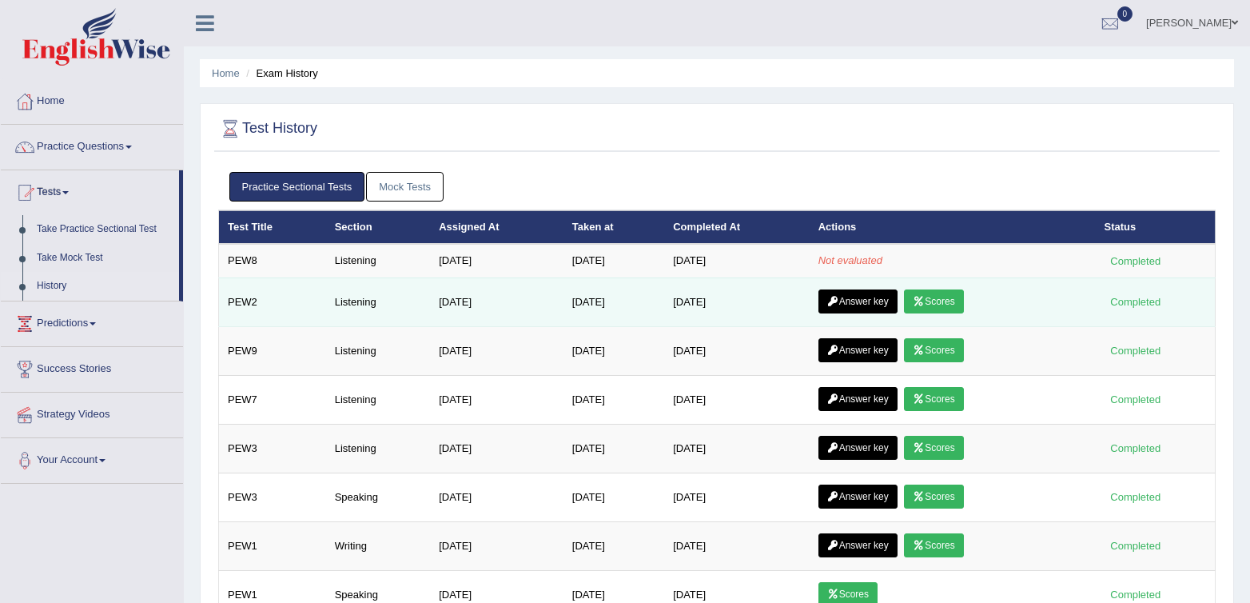
click at [868, 306] on link "Answer key" at bounding box center [858, 301] width 79 height 24
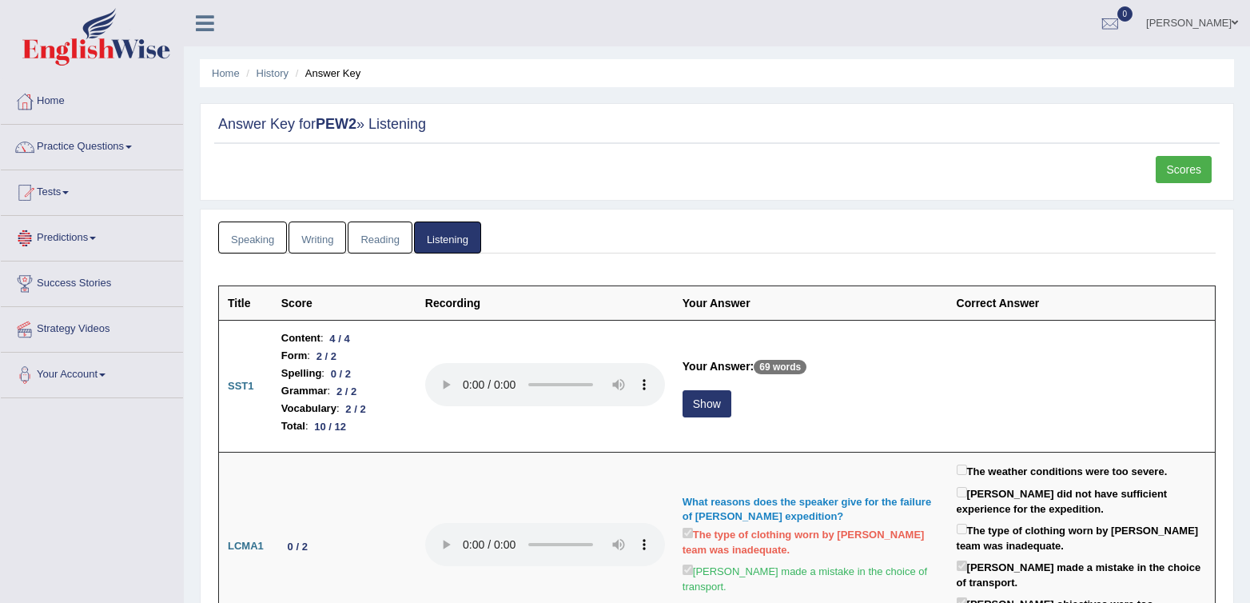
click at [246, 241] on link "Speaking" at bounding box center [252, 237] width 69 height 33
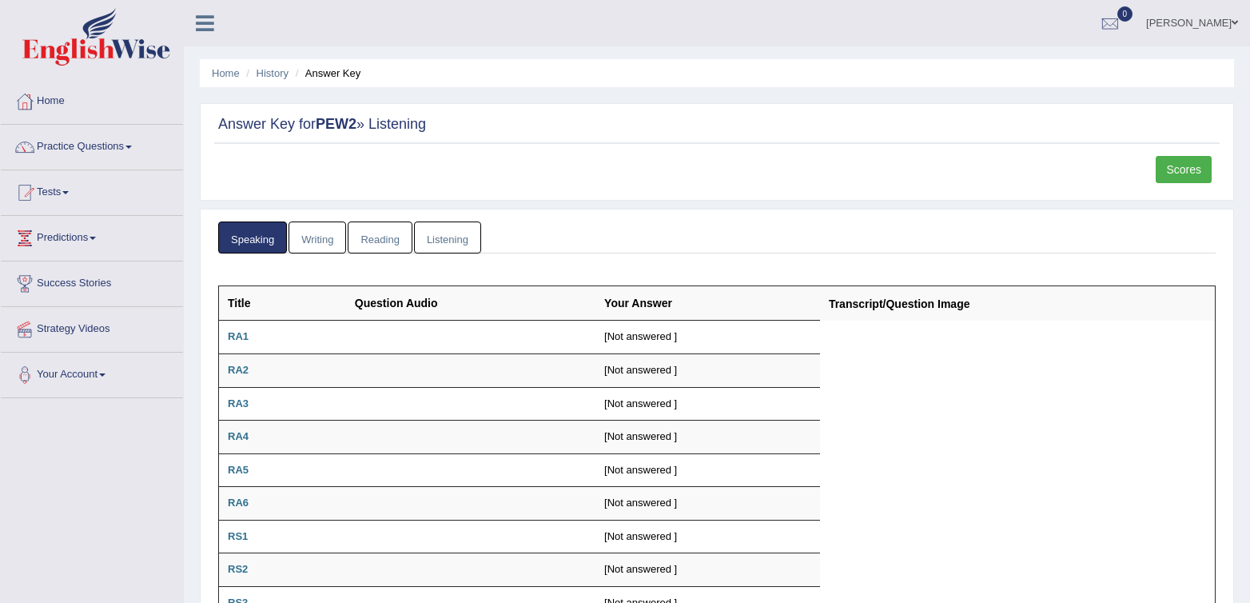
click at [325, 249] on link "Writing" at bounding box center [318, 237] width 58 height 33
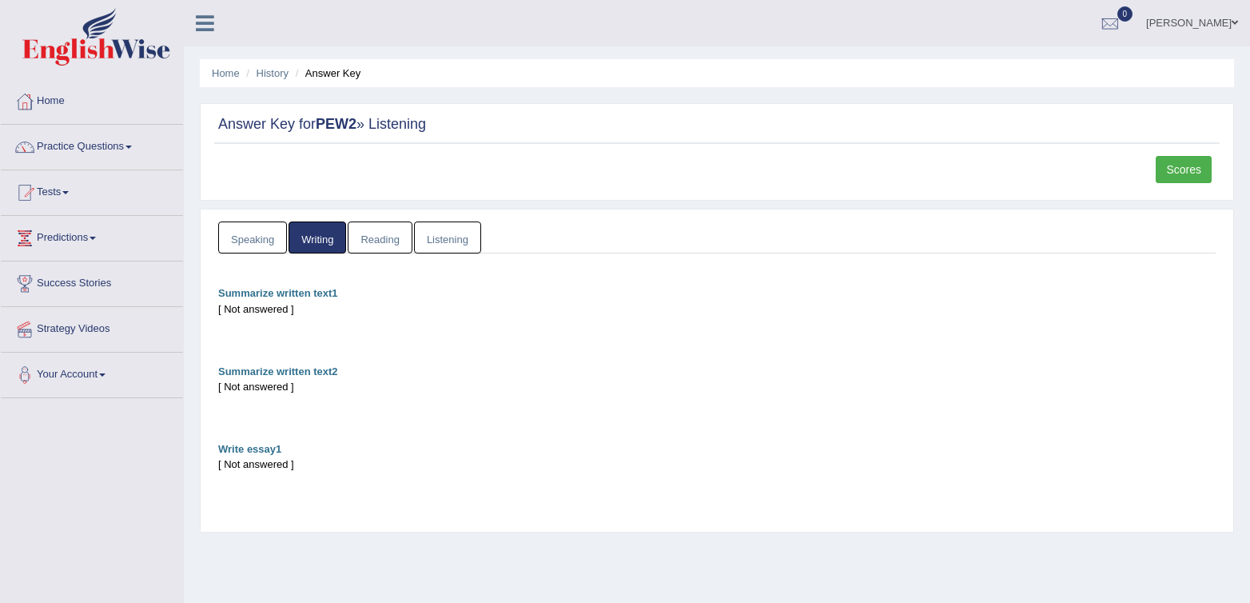
click at [358, 242] on link "Reading" at bounding box center [380, 237] width 64 height 33
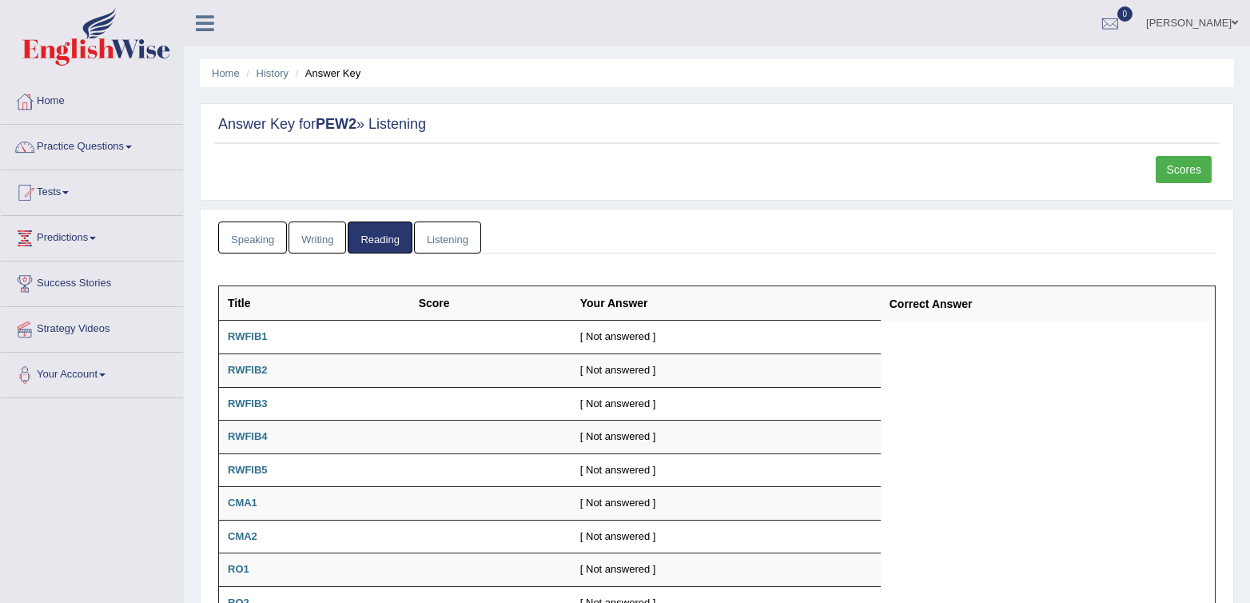
click at [453, 249] on link "Listening" at bounding box center [447, 237] width 67 height 33
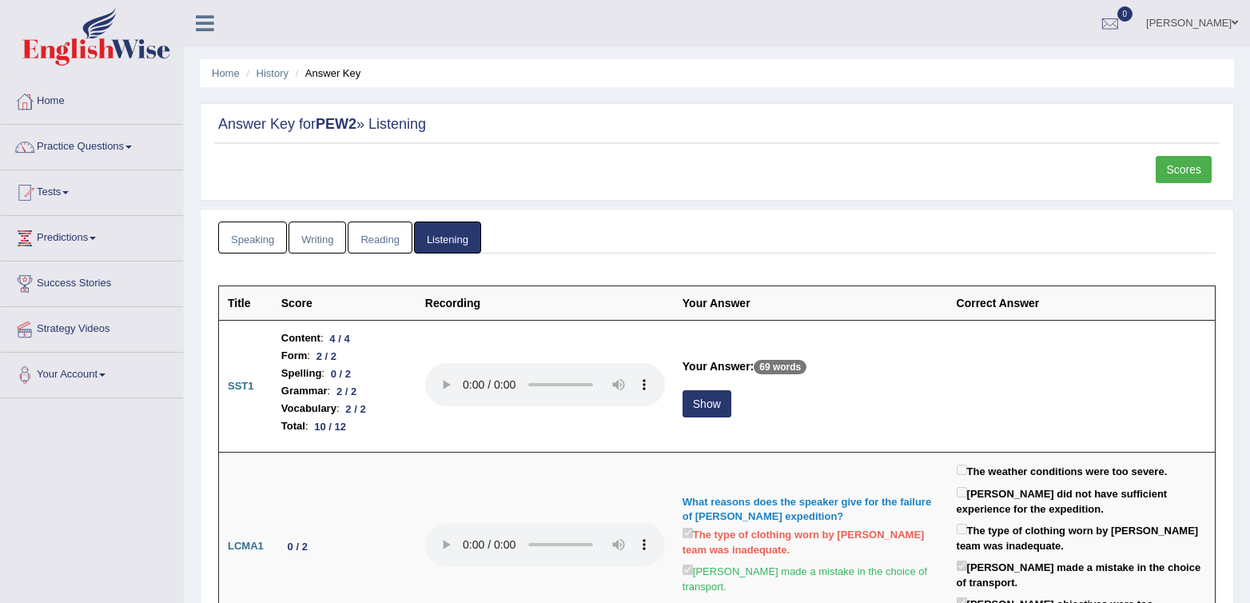
click at [591, 245] on ul "Speaking Writing Reading Listening" at bounding box center [717, 237] width 998 height 33
click at [392, 247] on link "Reading" at bounding box center [380, 237] width 64 height 33
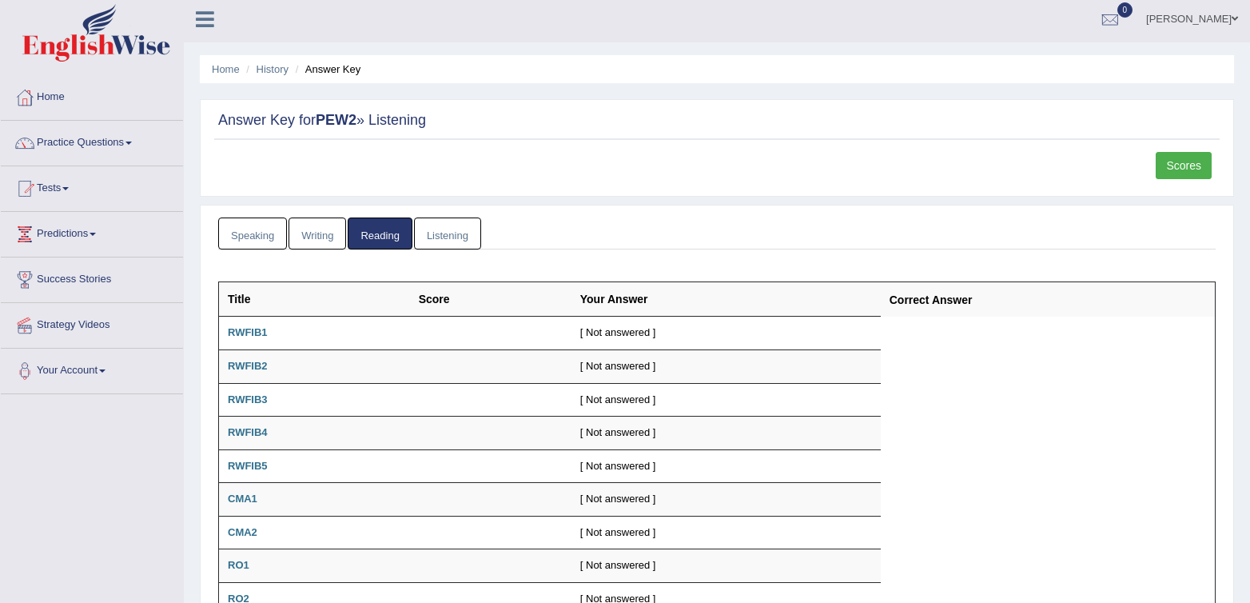
scroll to position [1, 0]
click at [50, 188] on link "Tests" at bounding box center [92, 188] width 182 height 40
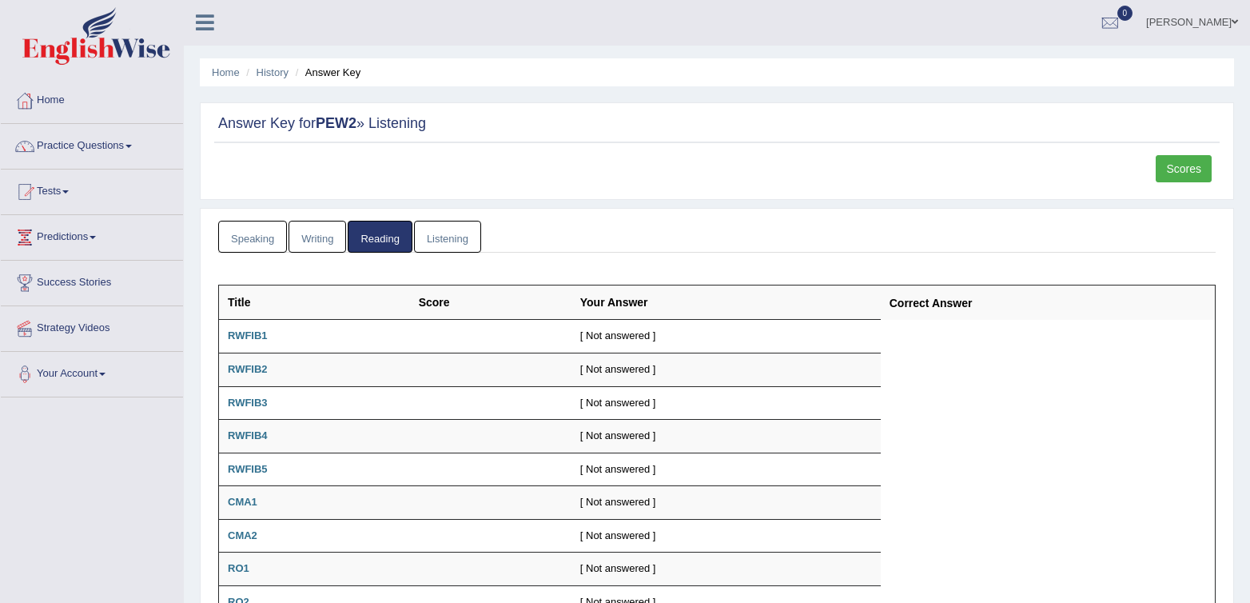
scroll to position [0, 0]
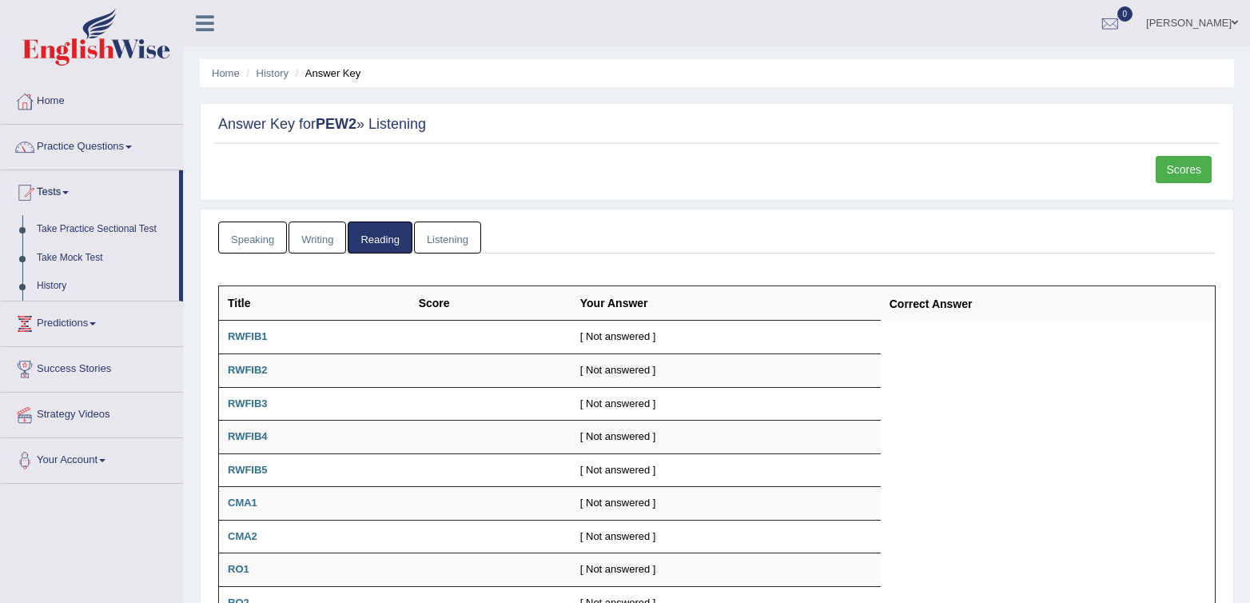
click at [50, 277] on link "History" at bounding box center [105, 286] width 150 height 29
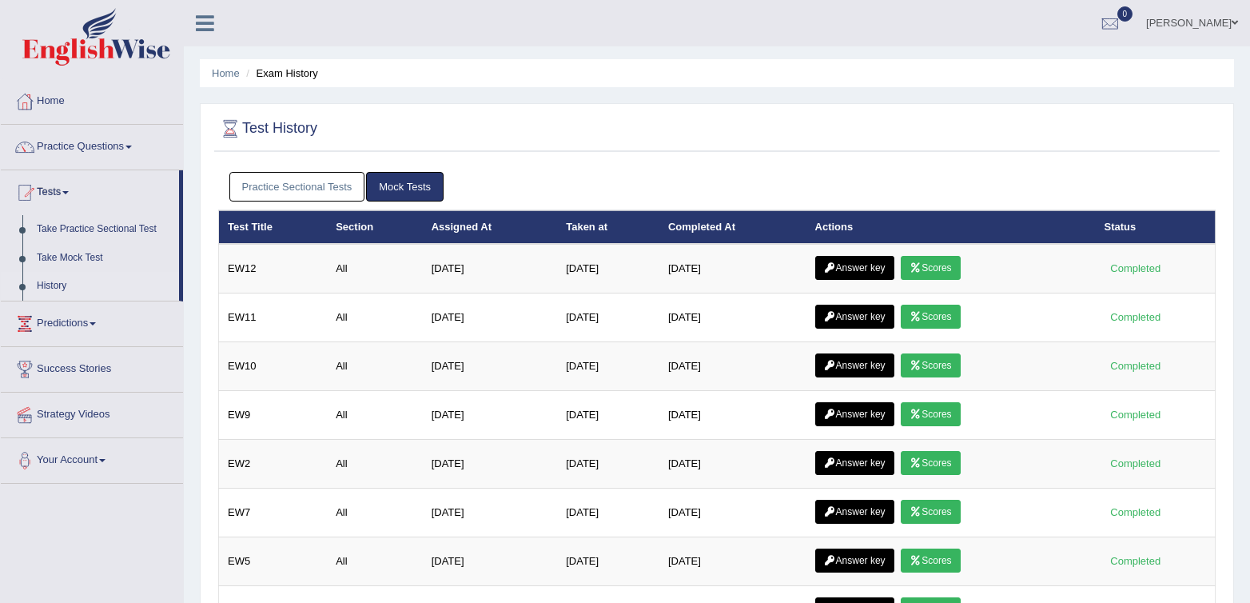
click at [294, 189] on link "Practice Sectional Tests" at bounding box center [297, 187] width 136 height 30
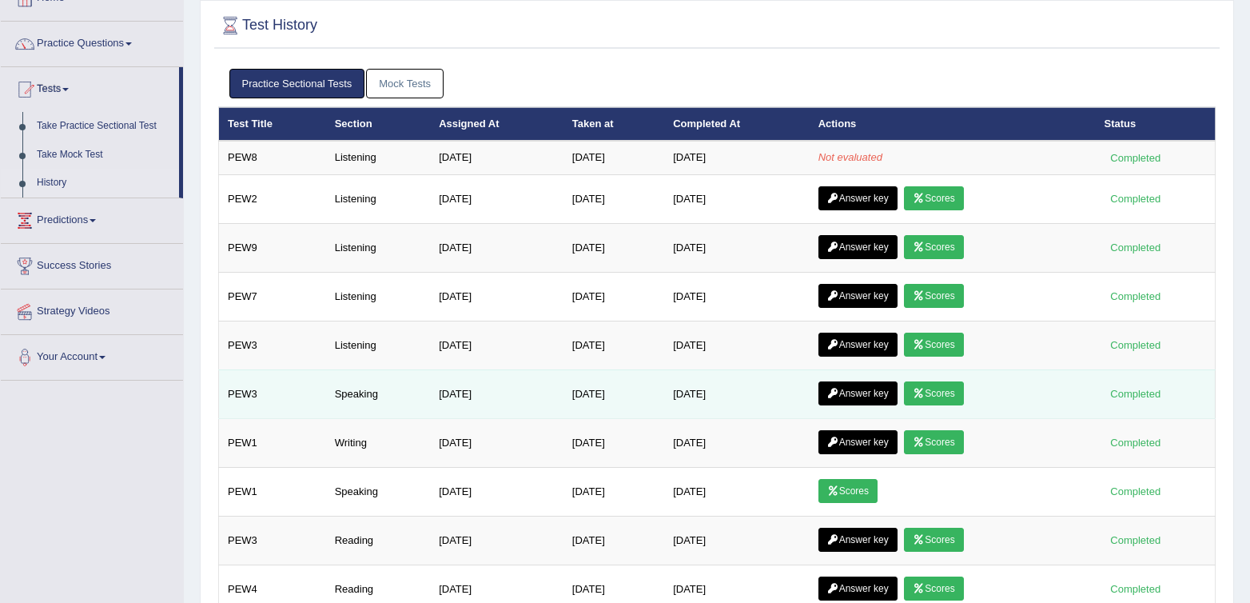
scroll to position [105, 0]
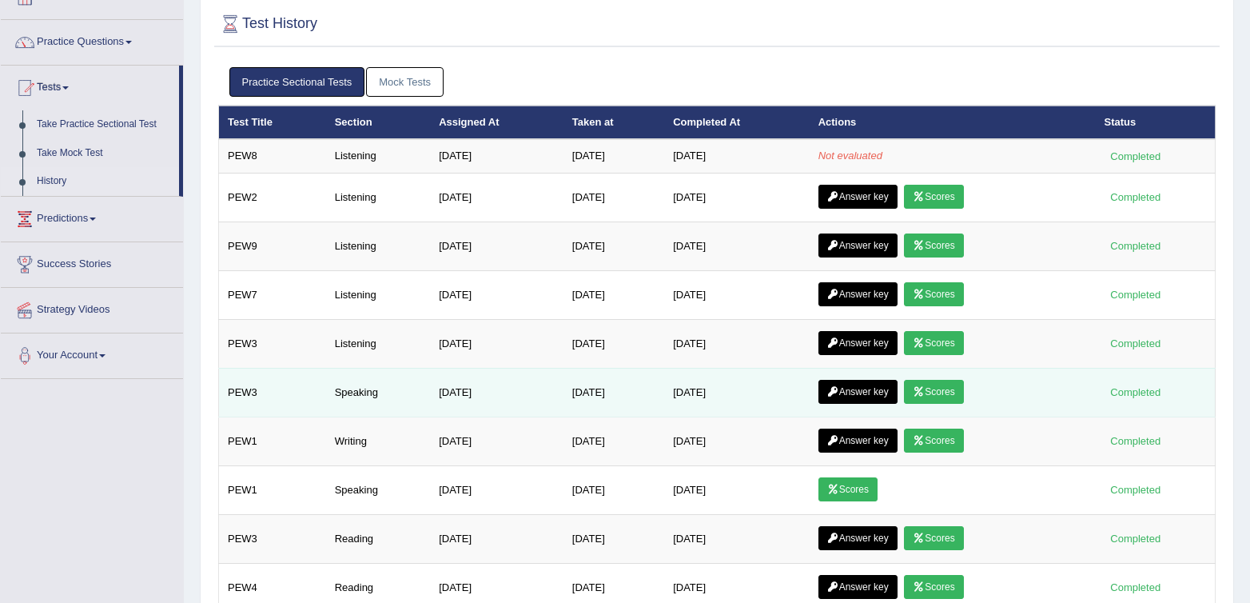
click at [875, 390] on link "Answer key" at bounding box center [858, 392] width 79 height 24
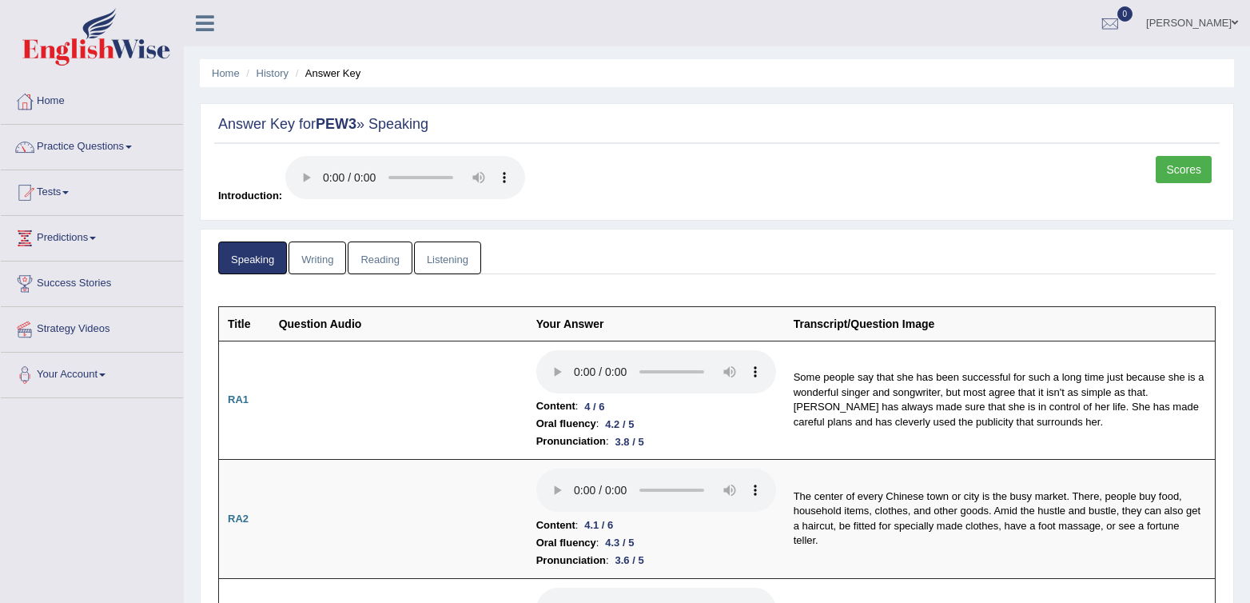
click at [1207, 168] on link "Scores" at bounding box center [1184, 169] width 56 height 27
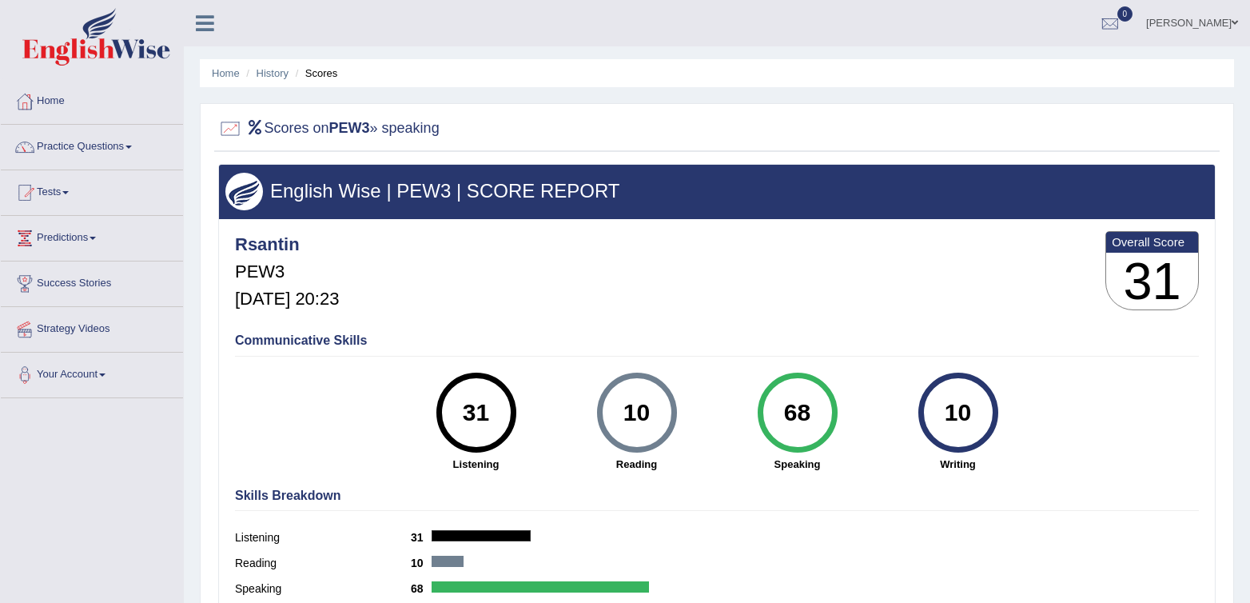
click at [865, 406] on div "68 Speaking" at bounding box center [797, 422] width 161 height 99
click at [70, 197] on link "Tests" at bounding box center [92, 190] width 182 height 40
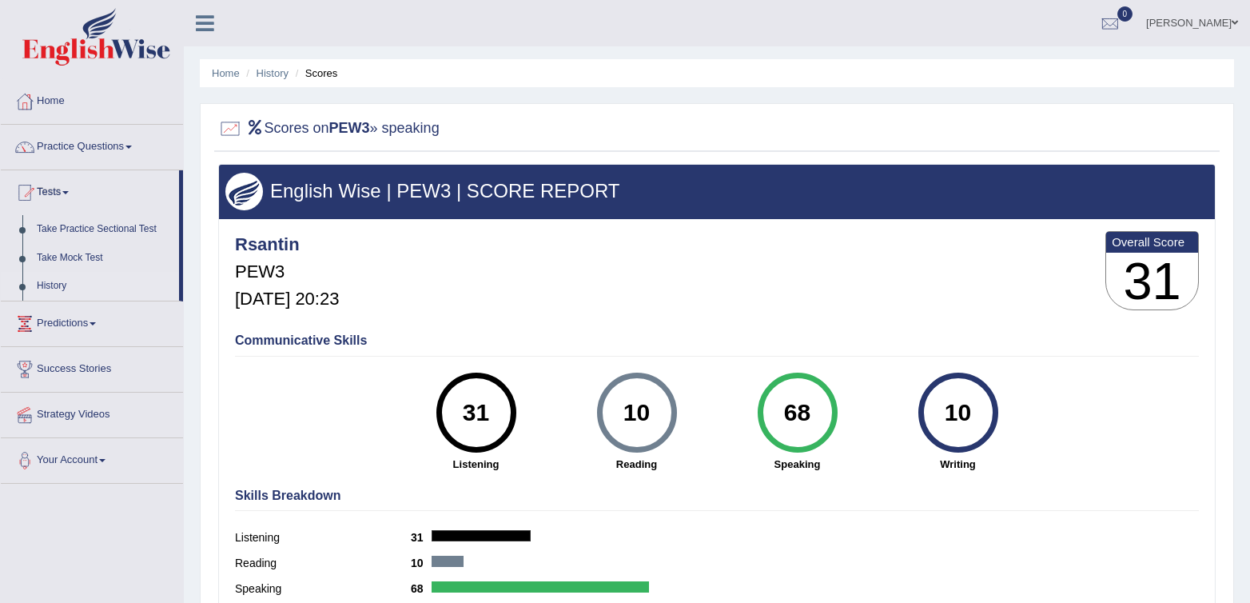
click at [46, 286] on link "History" at bounding box center [105, 286] width 150 height 29
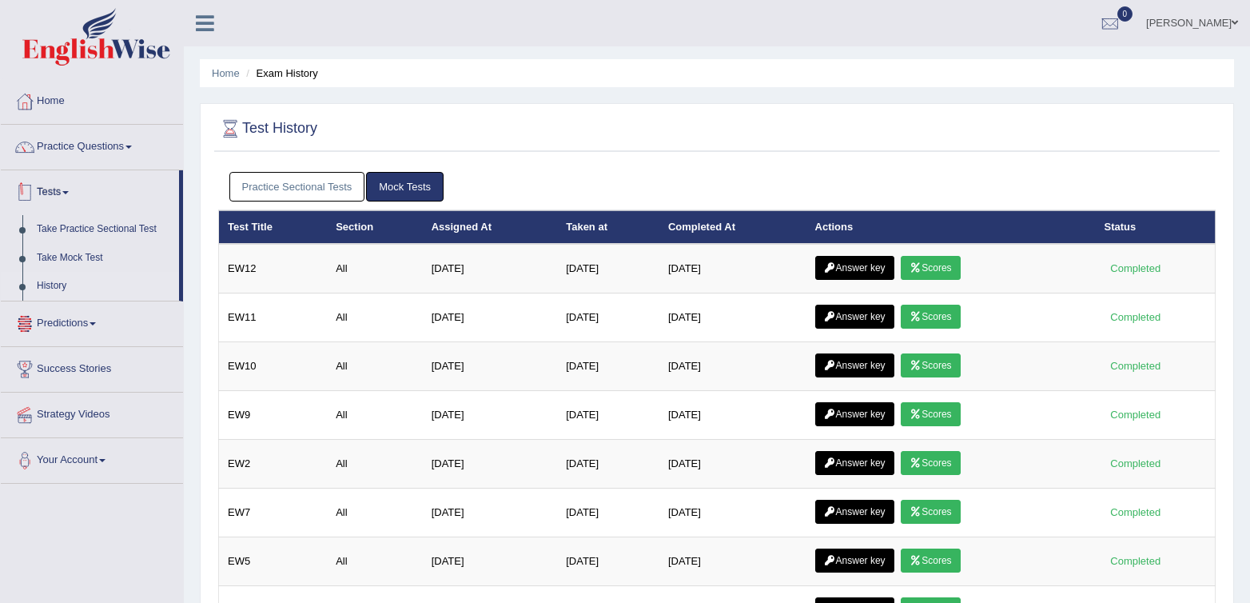
click at [246, 191] on link "Practice Sectional Tests" at bounding box center [297, 187] width 136 height 30
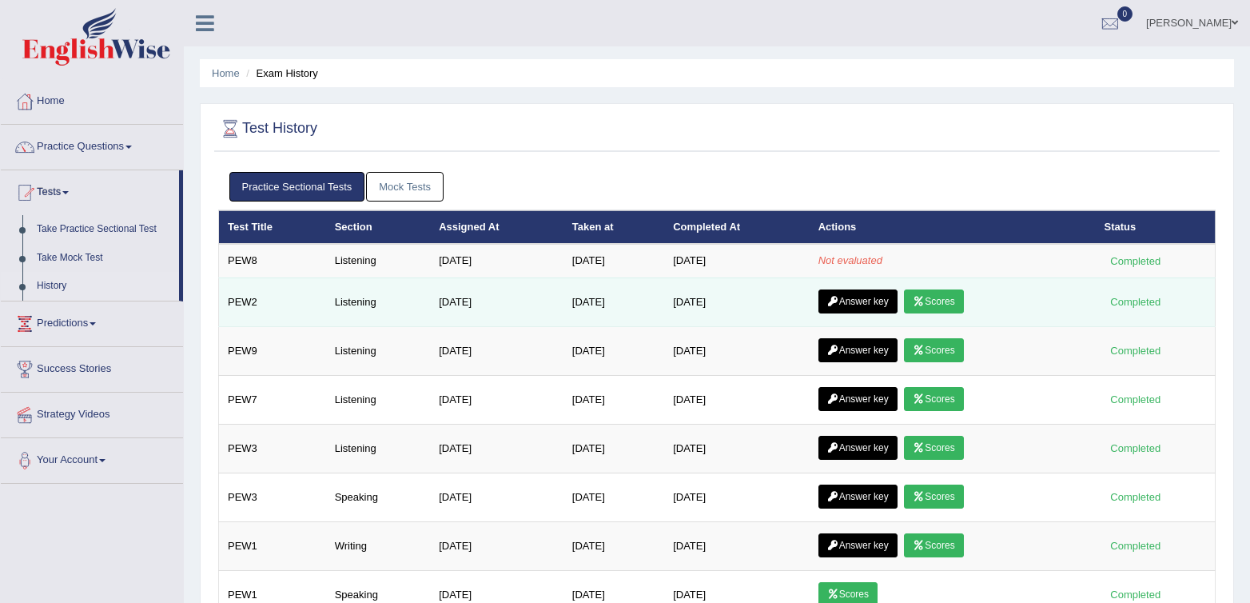
click at [855, 307] on link "Answer key" at bounding box center [858, 301] width 79 height 24
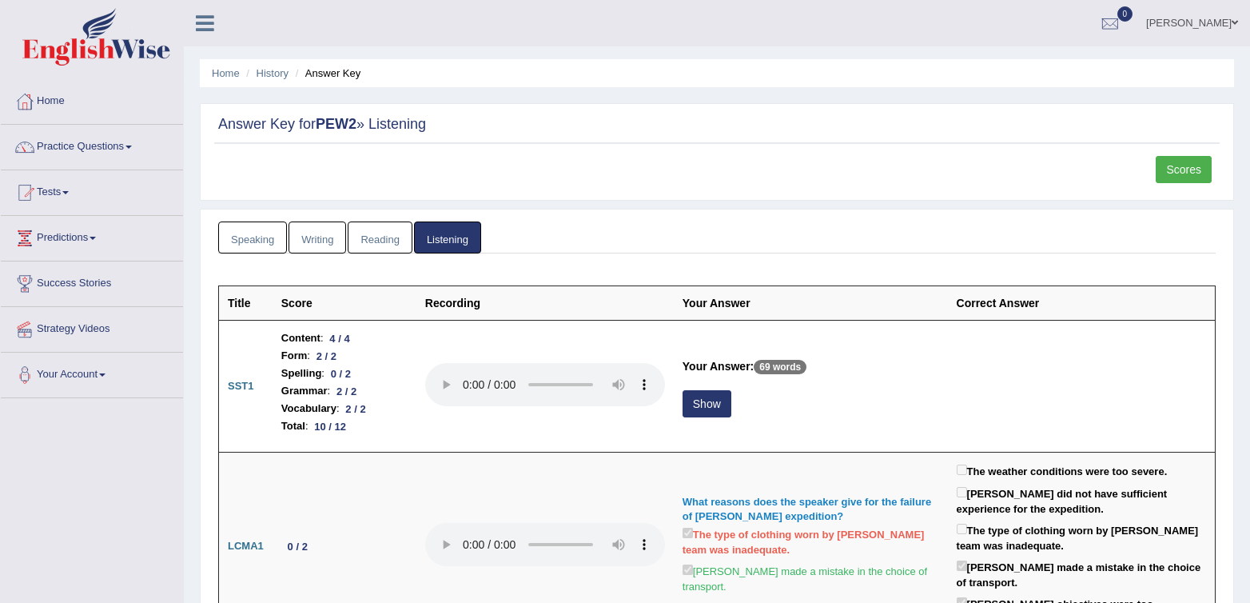
click at [1184, 169] on link "Scores" at bounding box center [1184, 169] width 56 height 27
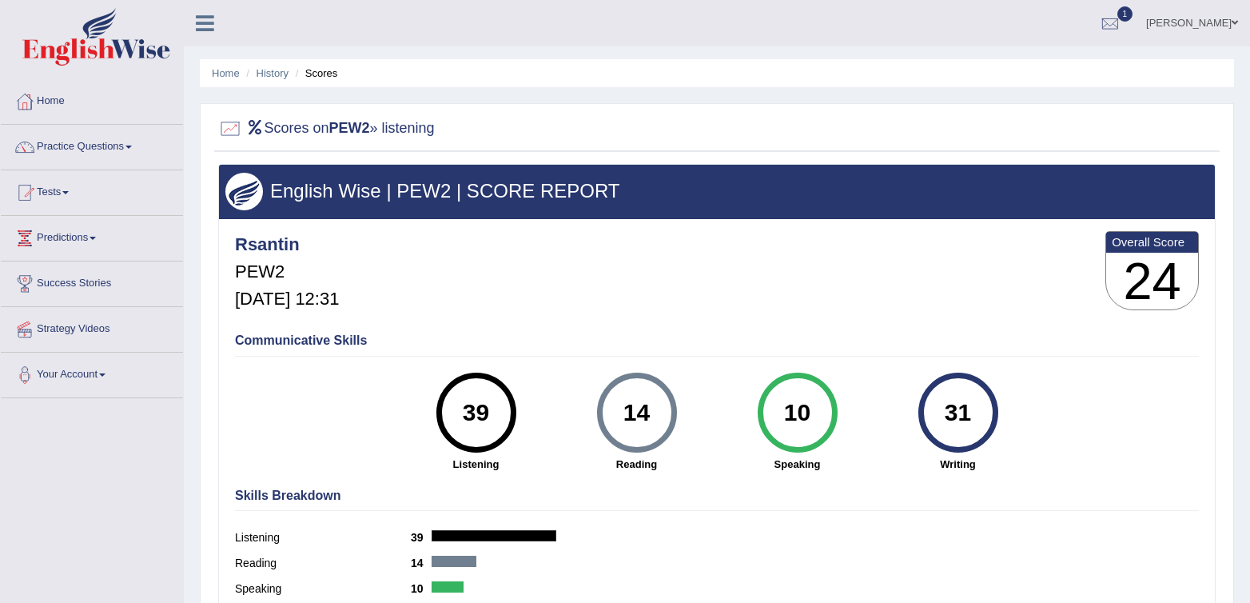
click at [901, 401] on div "31 Writing" at bounding box center [958, 422] width 161 height 99
click at [61, 193] on link "Tests" at bounding box center [92, 190] width 182 height 40
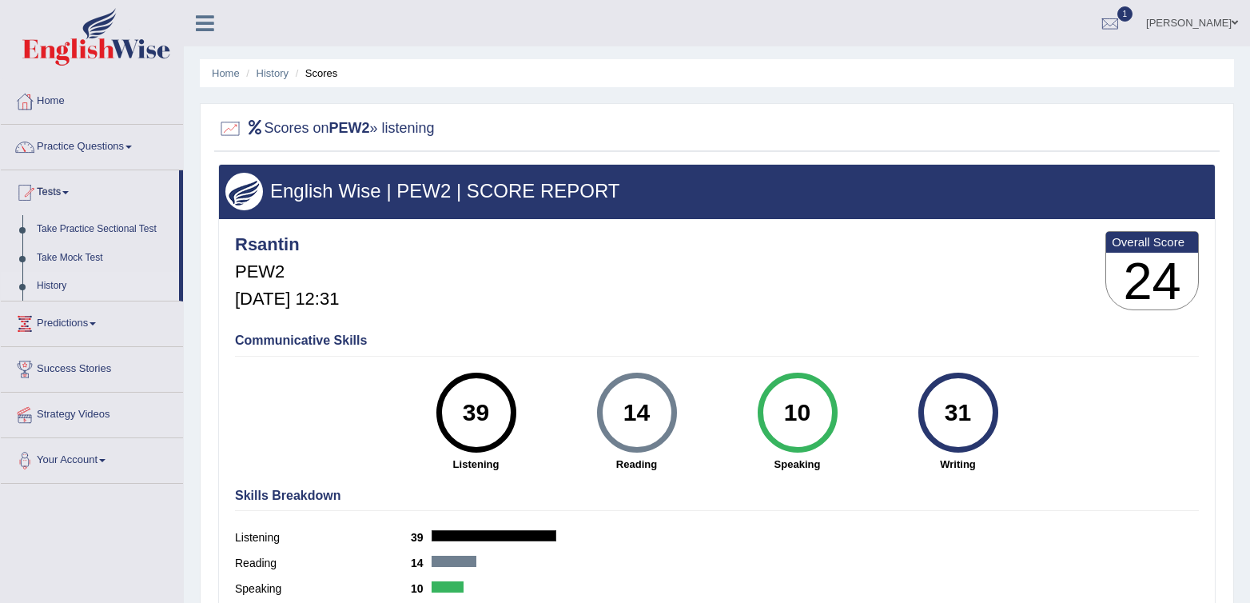
click at [50, 289] on link "History" at bounding box center [105, 286] width 150 height 29
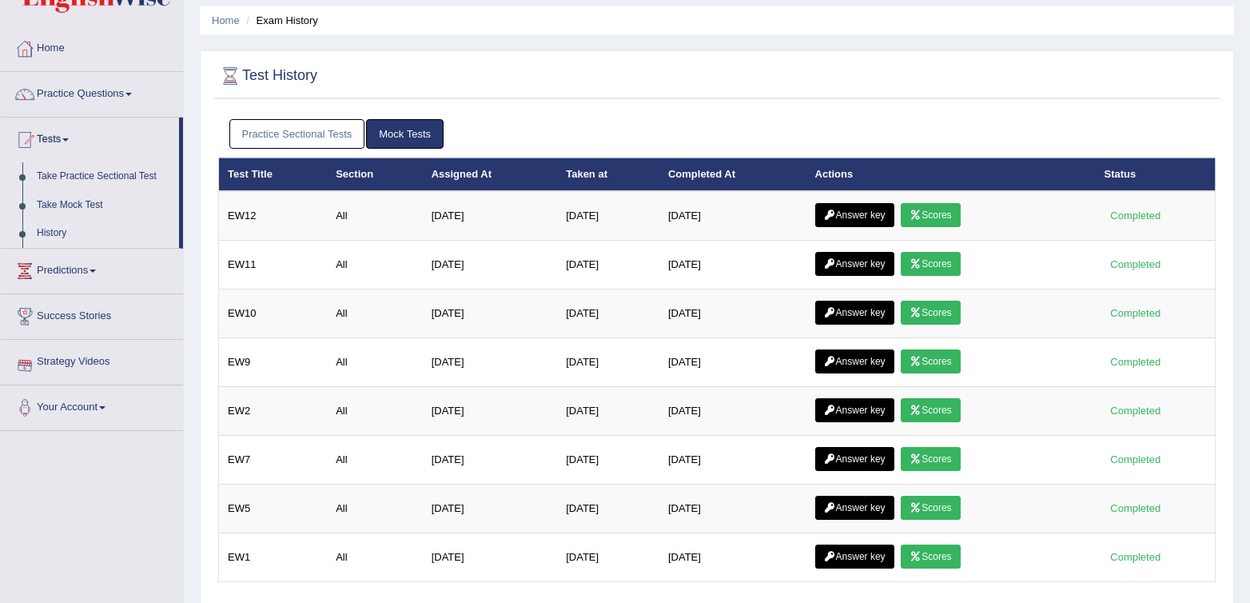
scroll to position [36, 0]
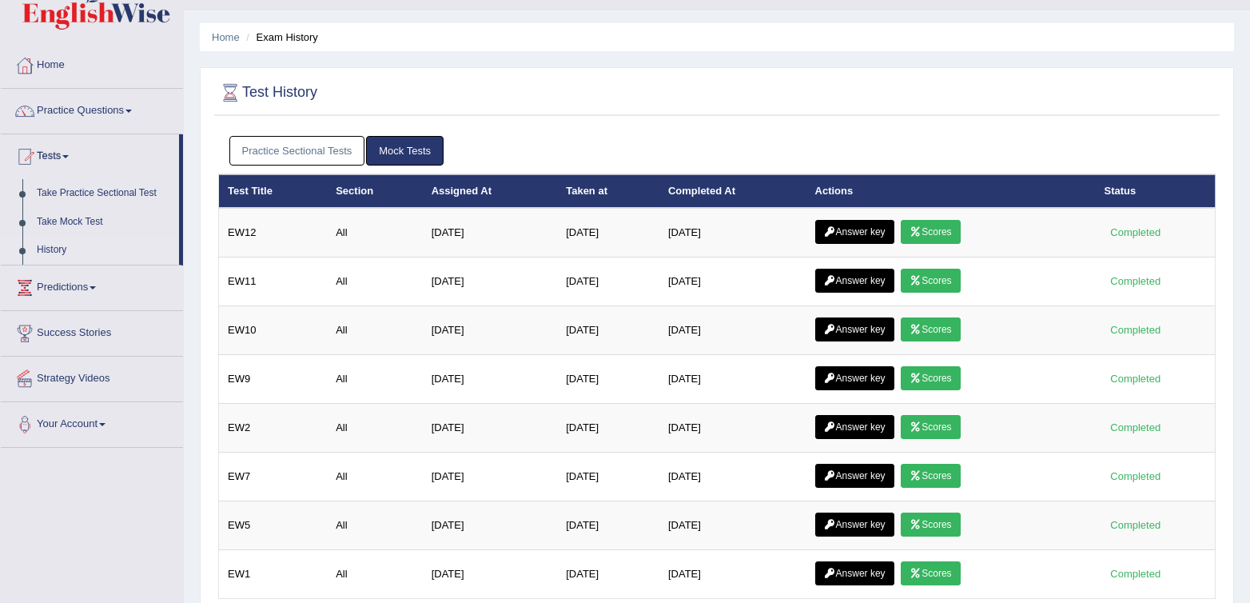
click at [291, 149] on link "Practice Sectional Tests" at bounding box center [297, 151] width 136 height 30
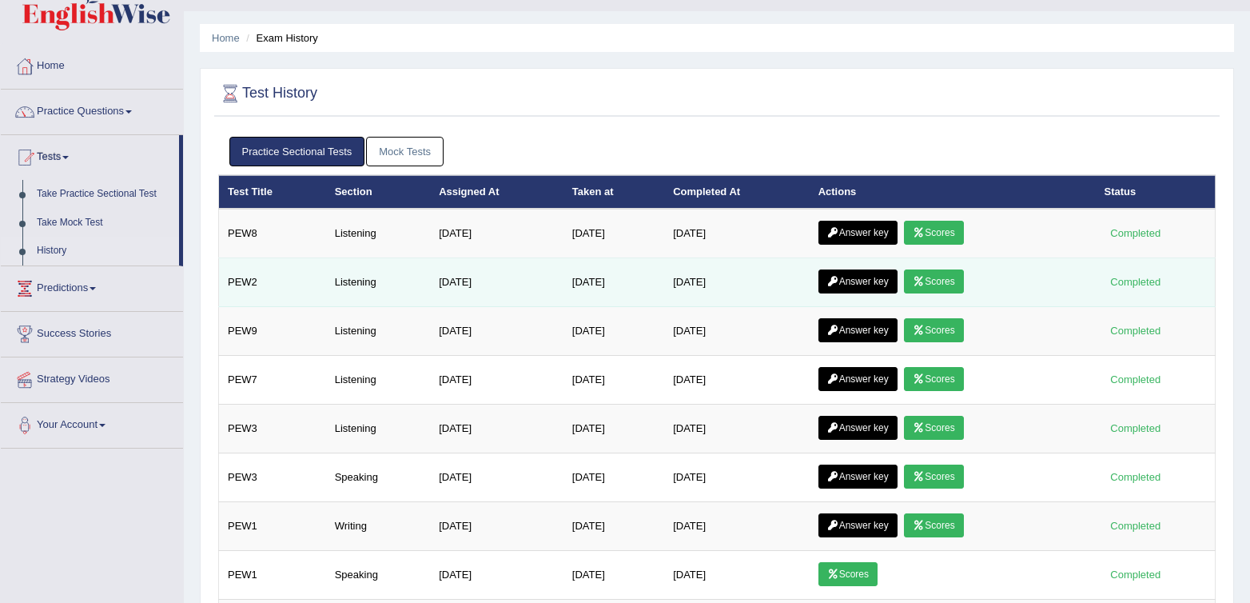
scroll to position [34, 0]
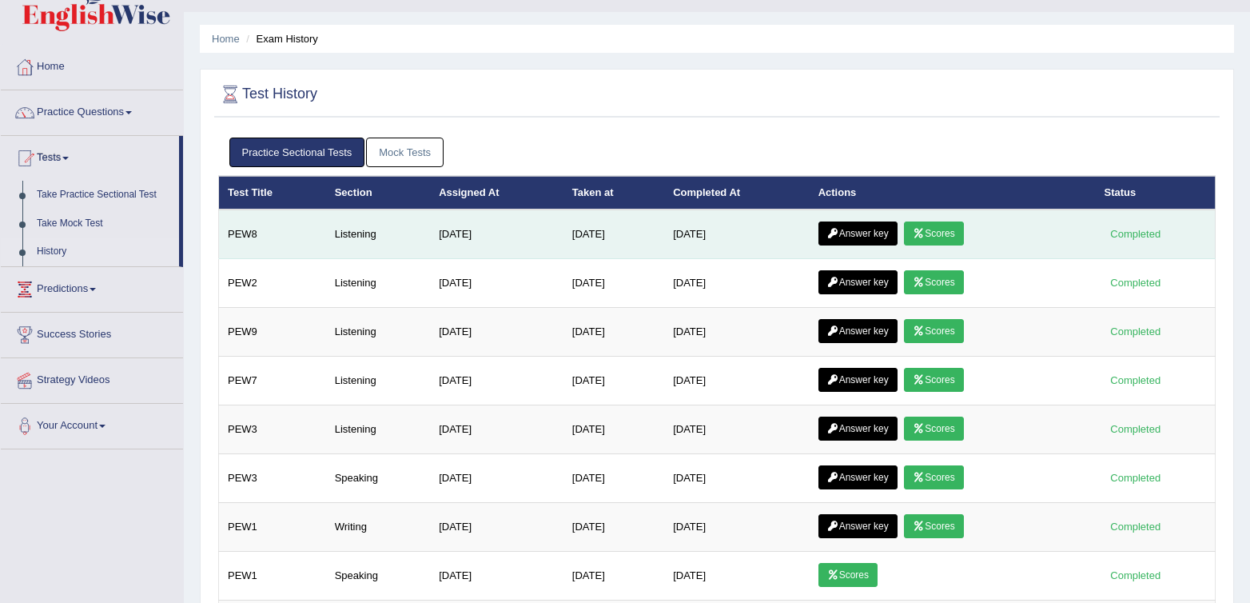
click at [939, 227] on link "Scores" at bounding box center [933, 233] width 59 height 24
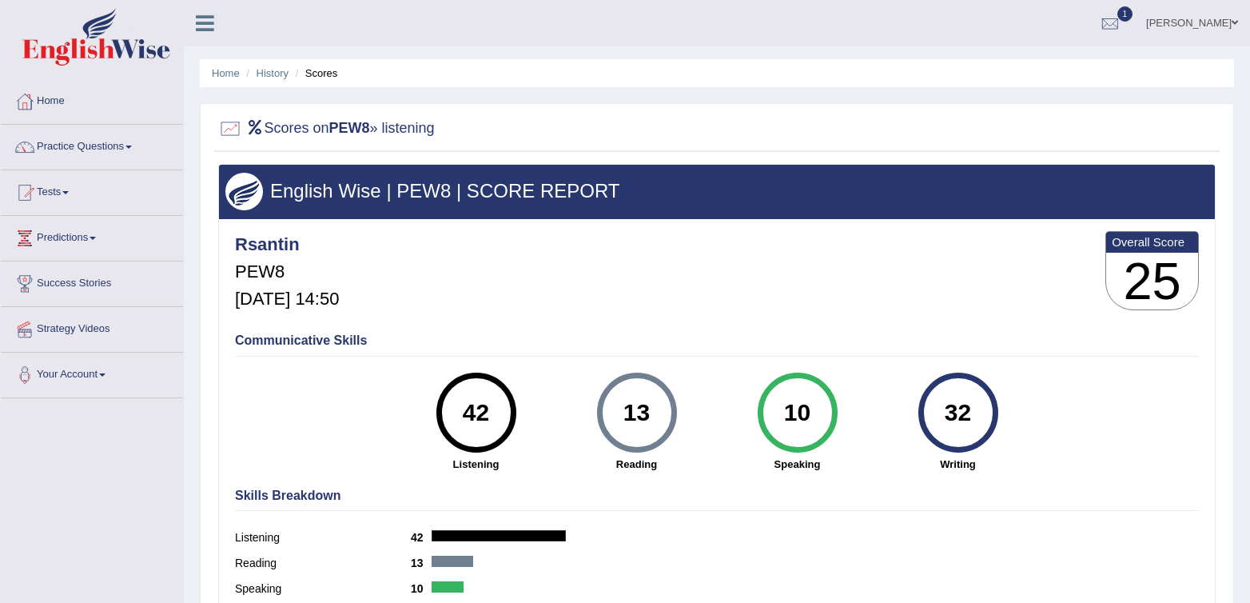
click at [888, 332] on div "Communicative Skills 42 Listening 13 Reading 10 Speaking 32 Writing" at bounding box center [717, 400] width 972 height 151
click at [34, 186] on div at bounding box center [25, 193] width 24 height 24
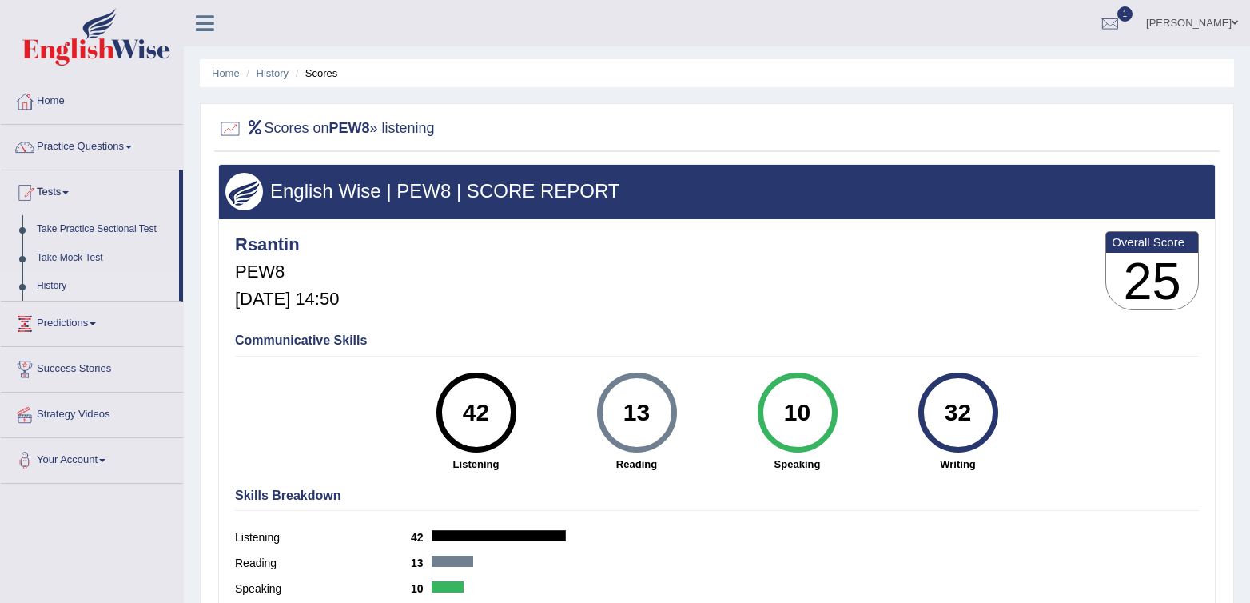
click at [58, 281] on link "History" at bounding box center [105, 286] width 150 height 29
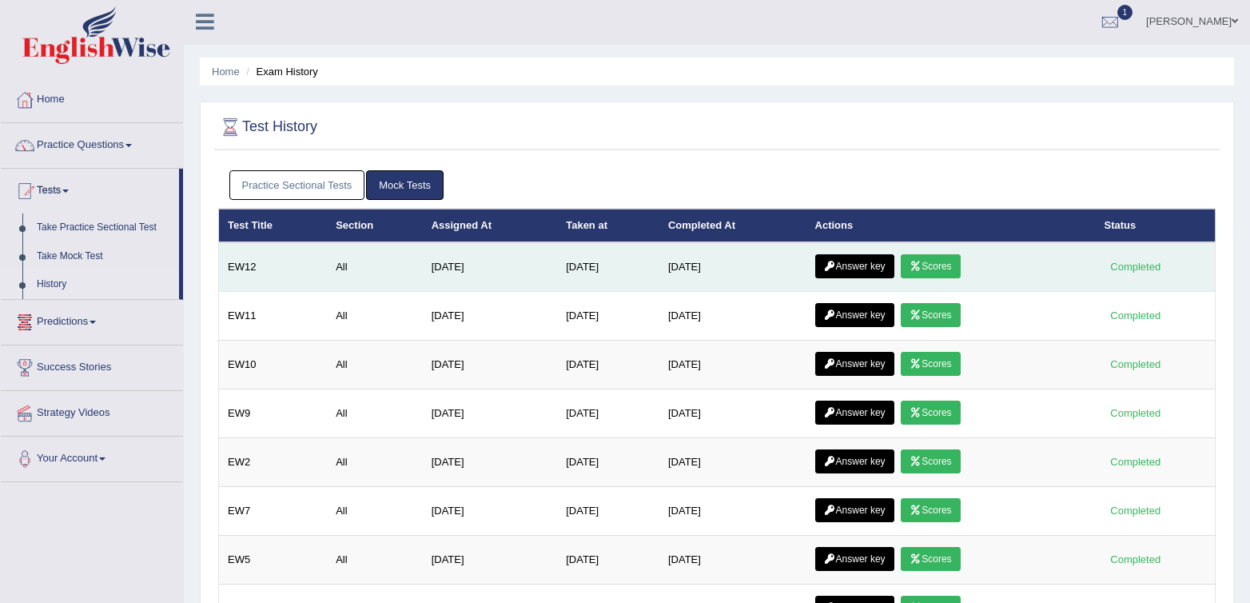
scroll to position [4, 0]
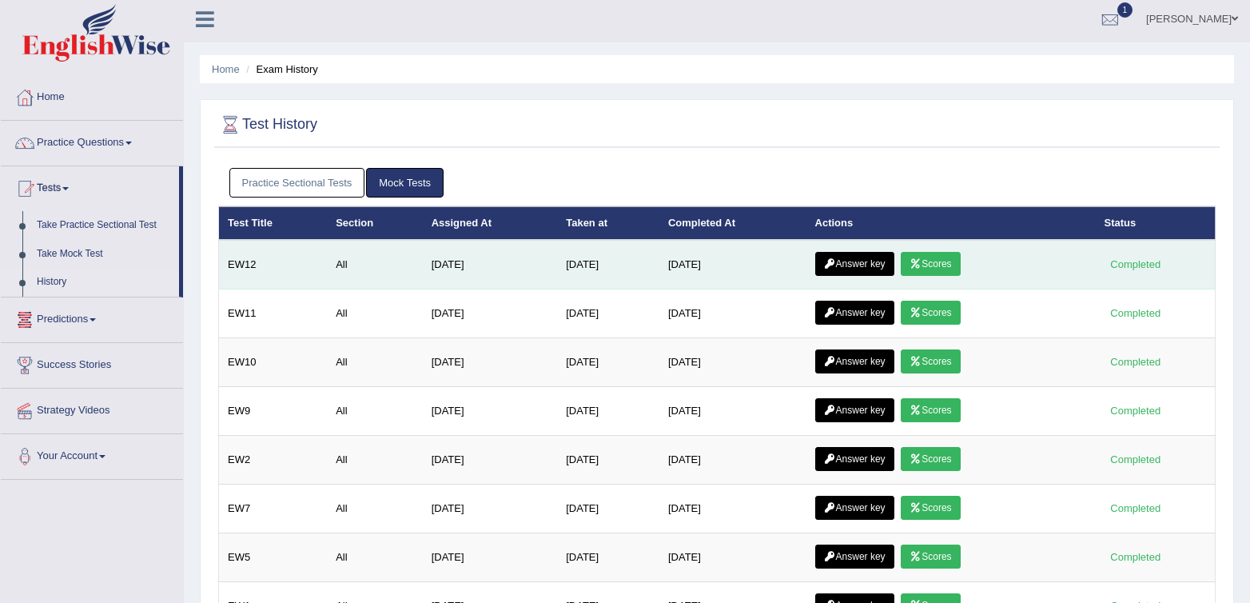
click at [895, 275] on link "Answer key" at bounding box center [854, 264] width 79 height 24
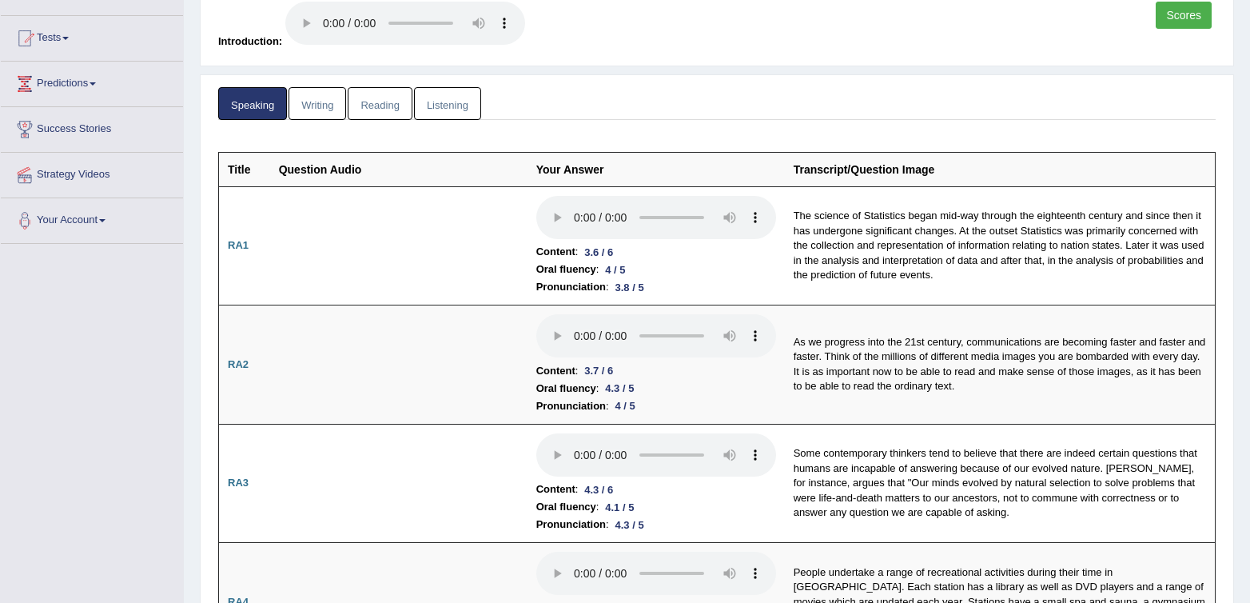
scroll to position [154, 0]
click at [89, 78] on link "Predictions" at bounding box center [92, 82] width 182 height 40
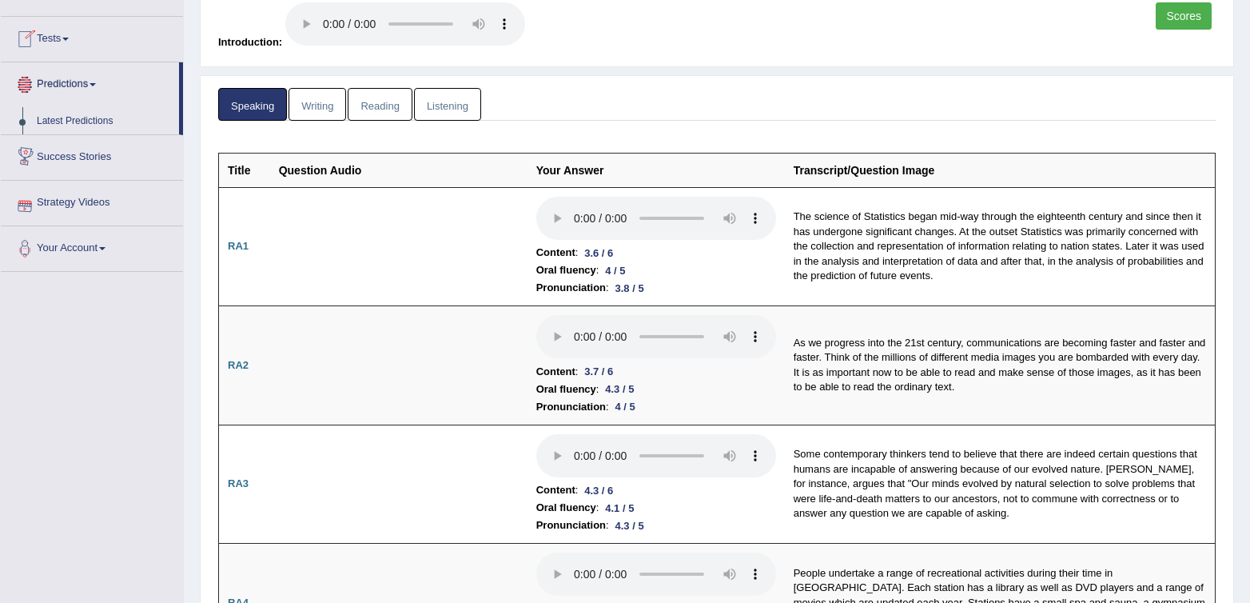
click at [60, 26] on link "Tests" at bounding box center [92, 37] width 182 height 40
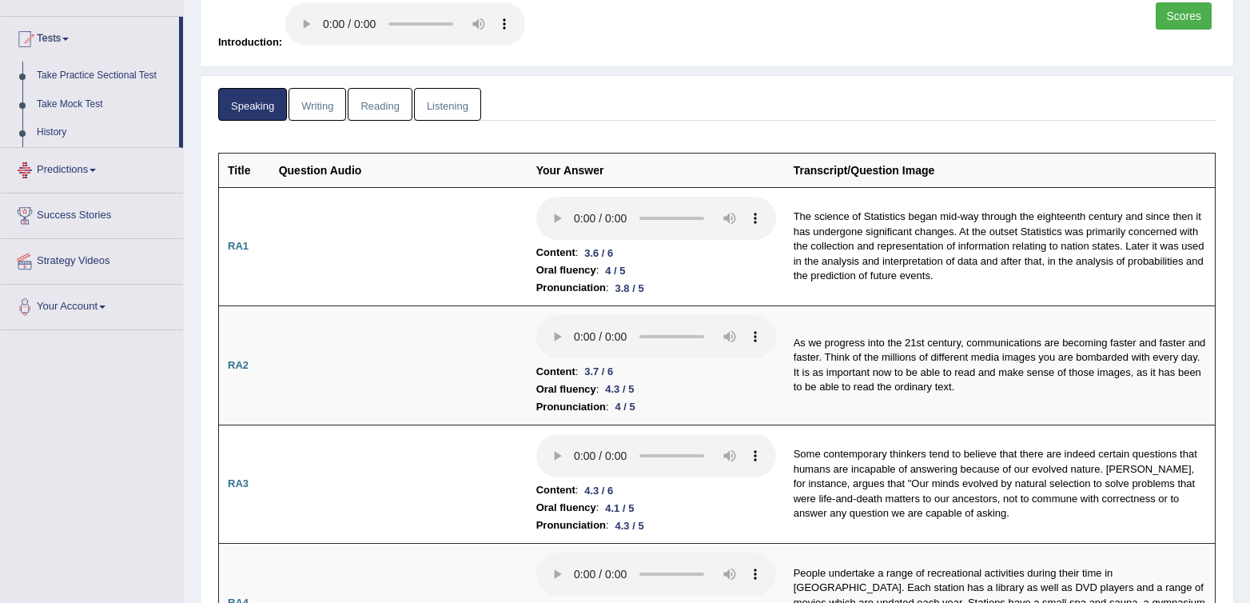
click at [45, 135] on link "History" at bounding box center [105, 132] width 150 height 29
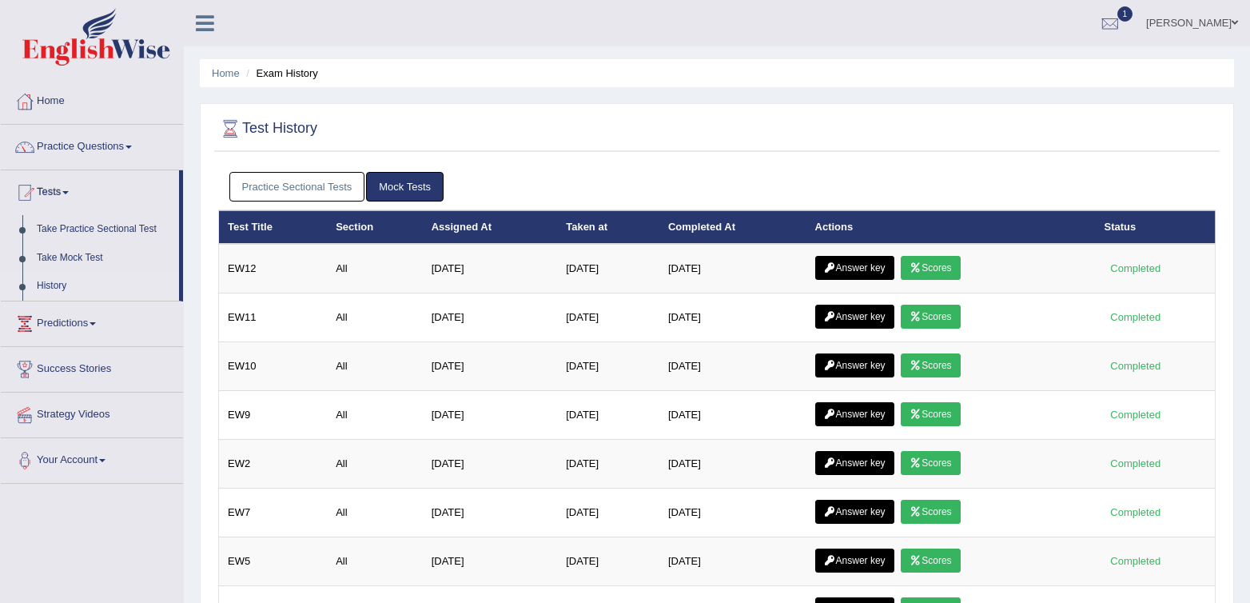
click at [308, 176] on link "Practice Sectional Tests" at bounding box center [297, 187] width 136 height 30
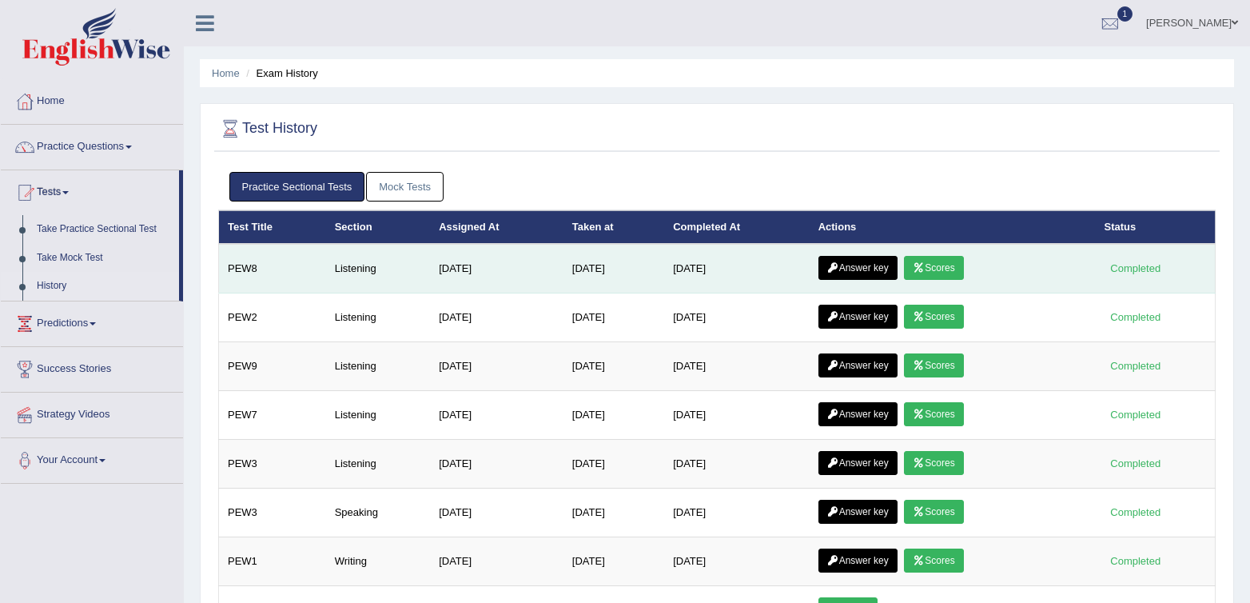
click at [868, 269] on link "Answer key" at bounding box center [858, 268] width 79 height 24
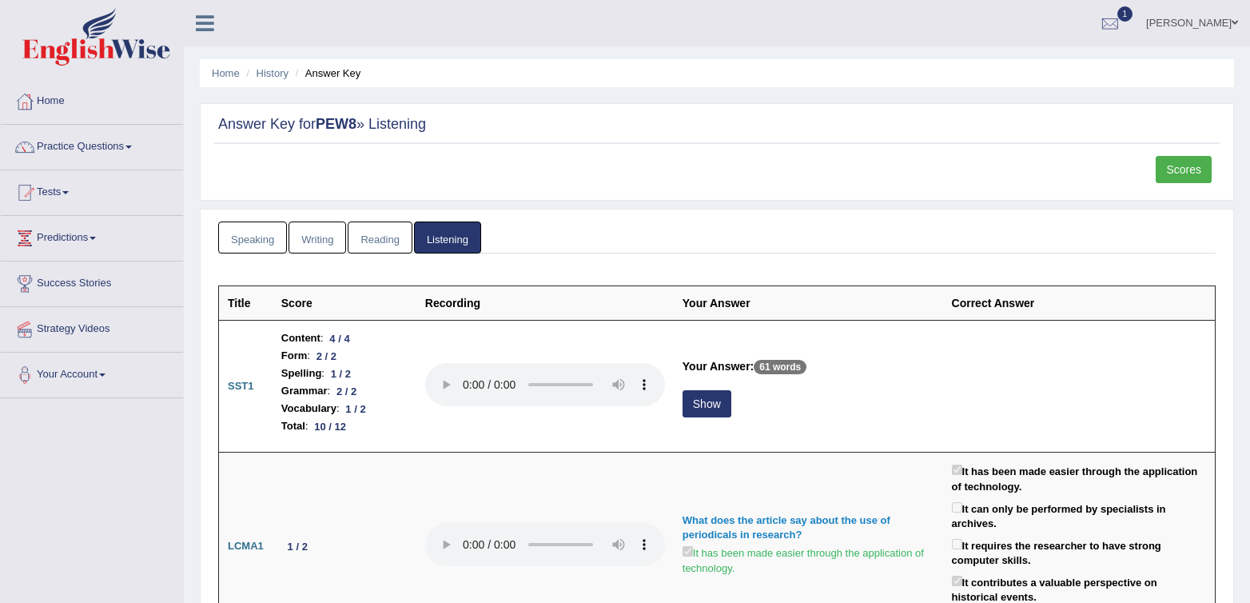
scroll to position [44, 0]
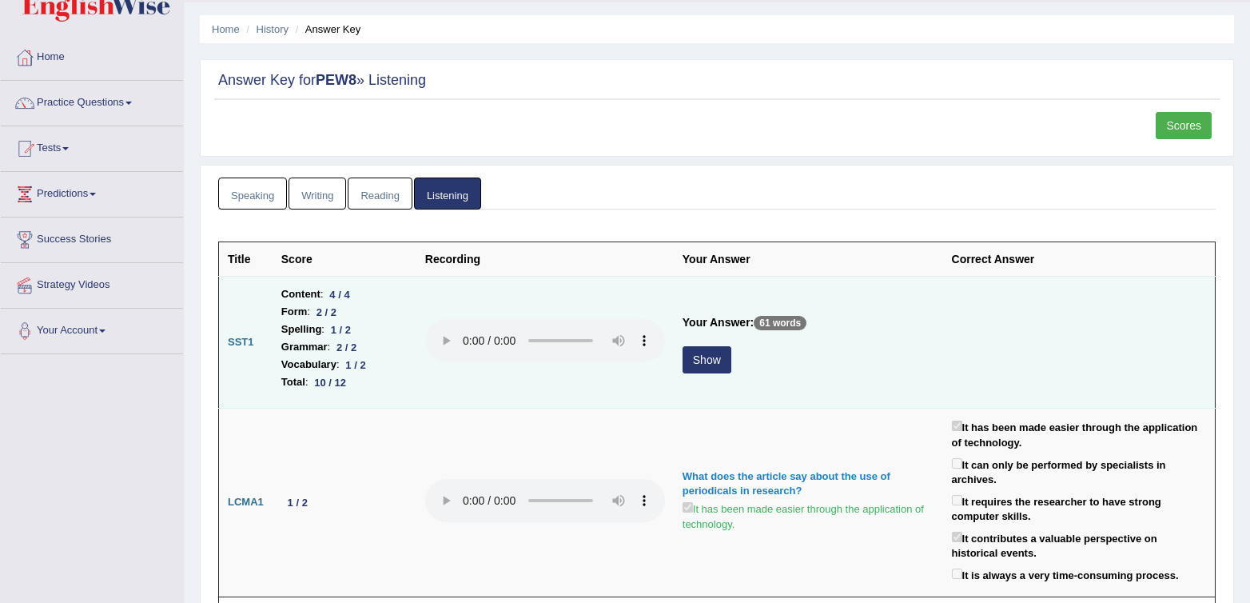
click at [706, 369] on button "Show" at bounding box center [707, 359] width 49 height 27
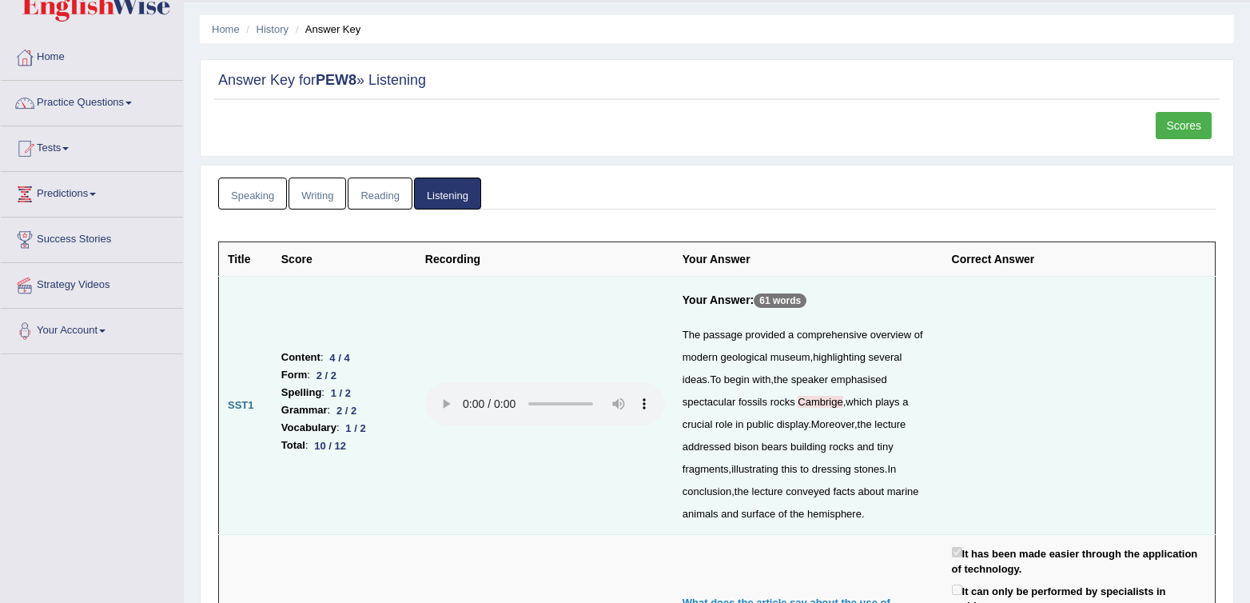
click at [831, 407] on span "Cambrige" at bounding box center [820, 402] width 45 height 12
click at [843, 401] on span "Cambrige" at bounding box center [820, 402] width 45 height 12
click at [835, 405] on span "Cambrige" at bounding box center [820, 402] width 45 height 12
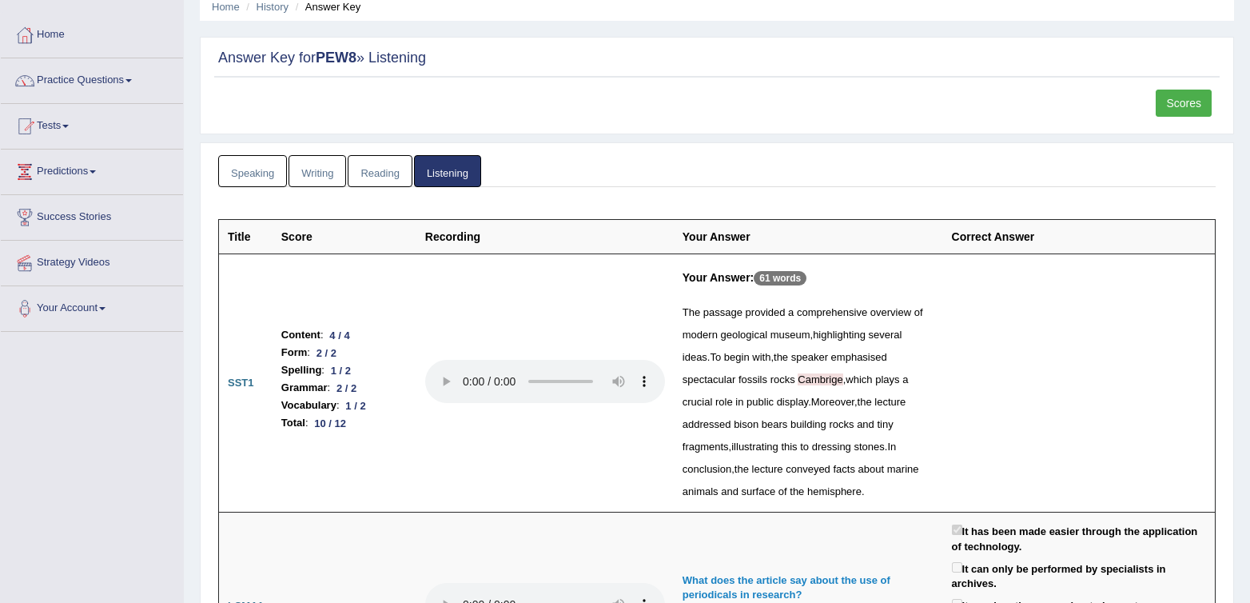
scroll to position [0, 0]
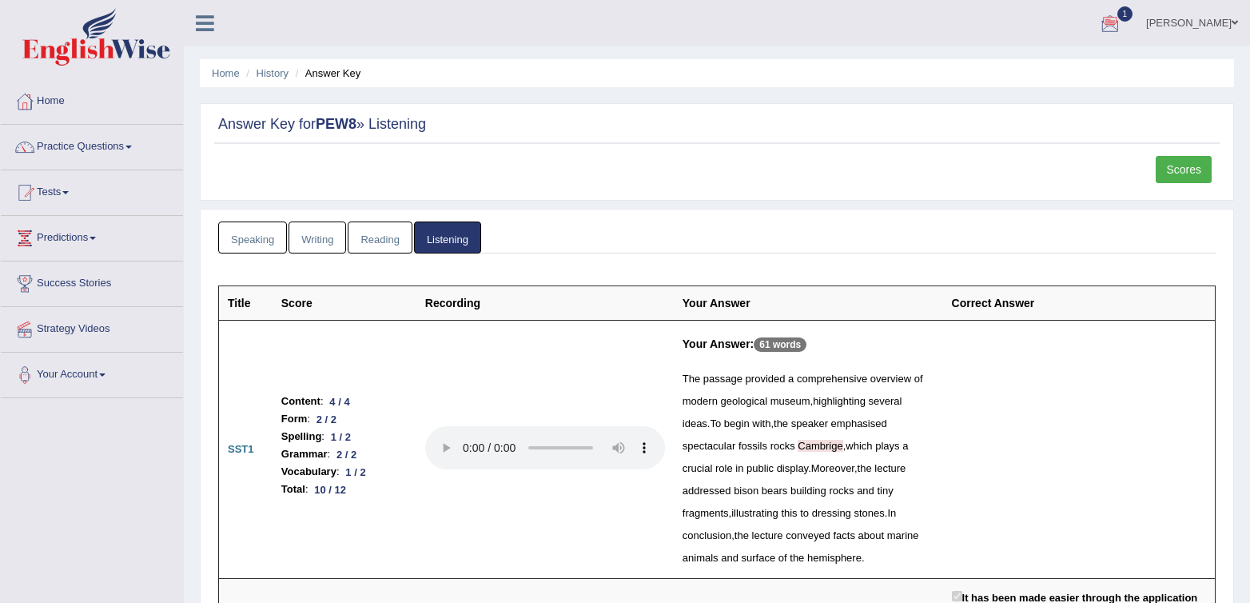
click at [1122, 20] on div at bounding box center [1111, 24] width 24 height 24
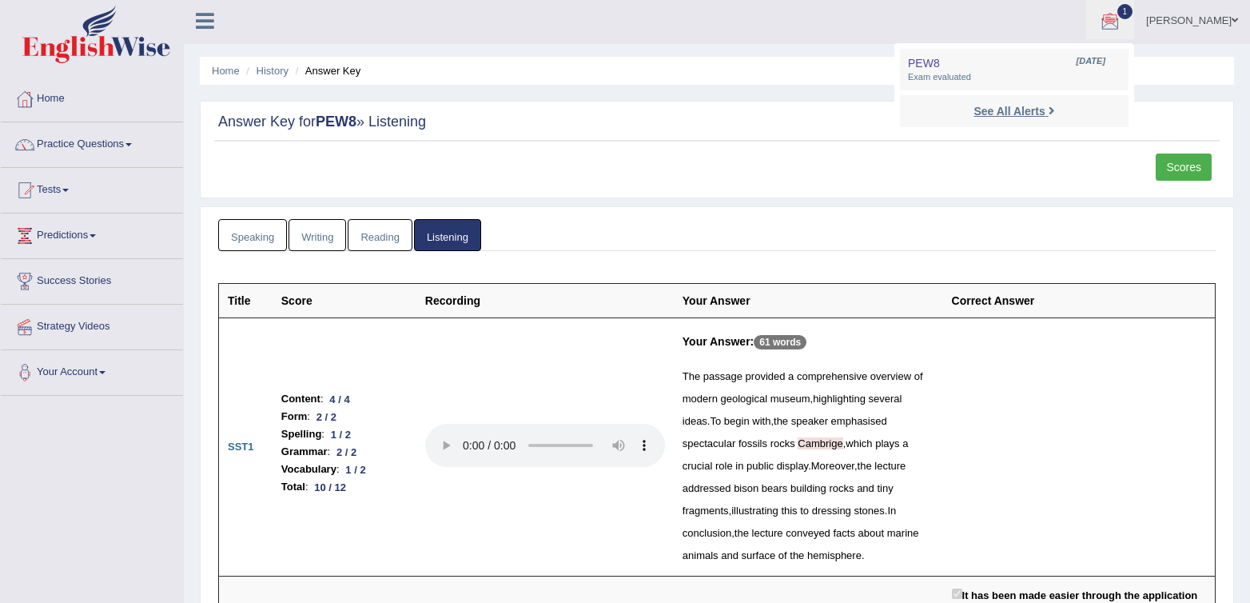
click at [1009, 117] on strong "See All Alerts" at bounding box center [1009, 111] width 71 height 13
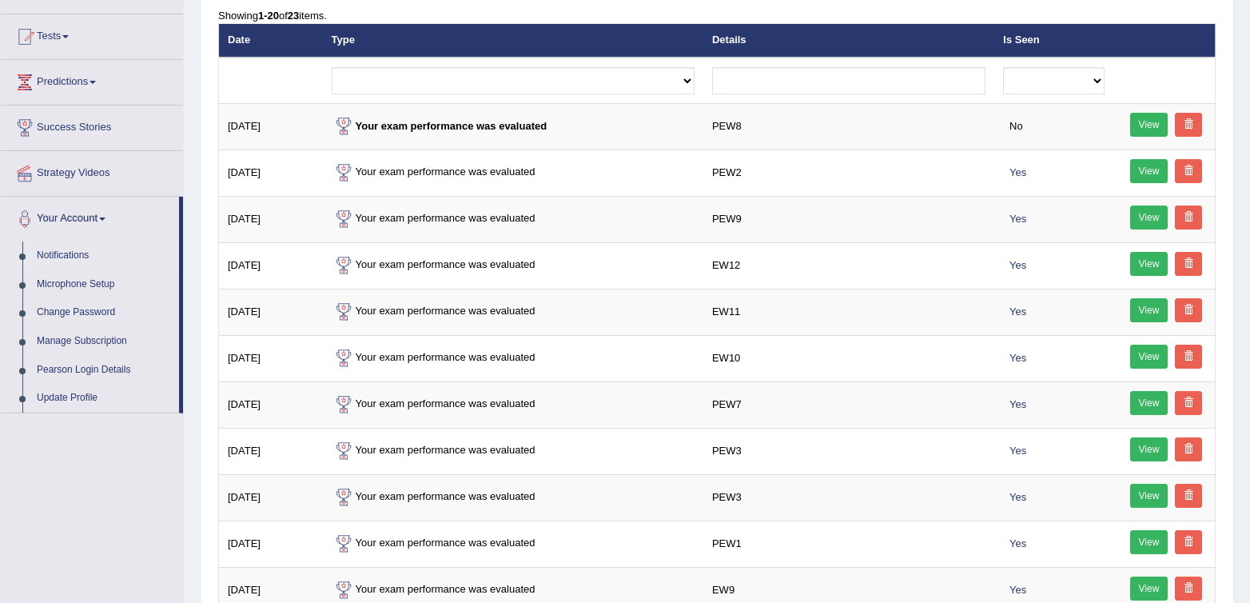
scroll to position [192, 0]
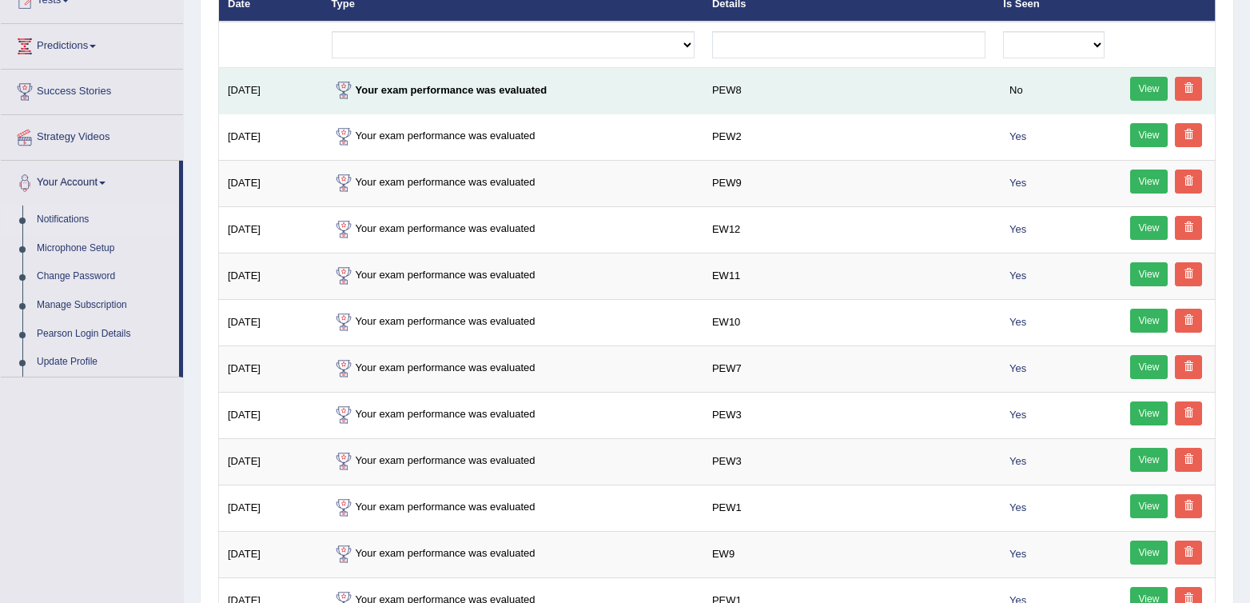
click at [1143, 97] on link "View" at bounding box center [1150, 89] width 38 height 24
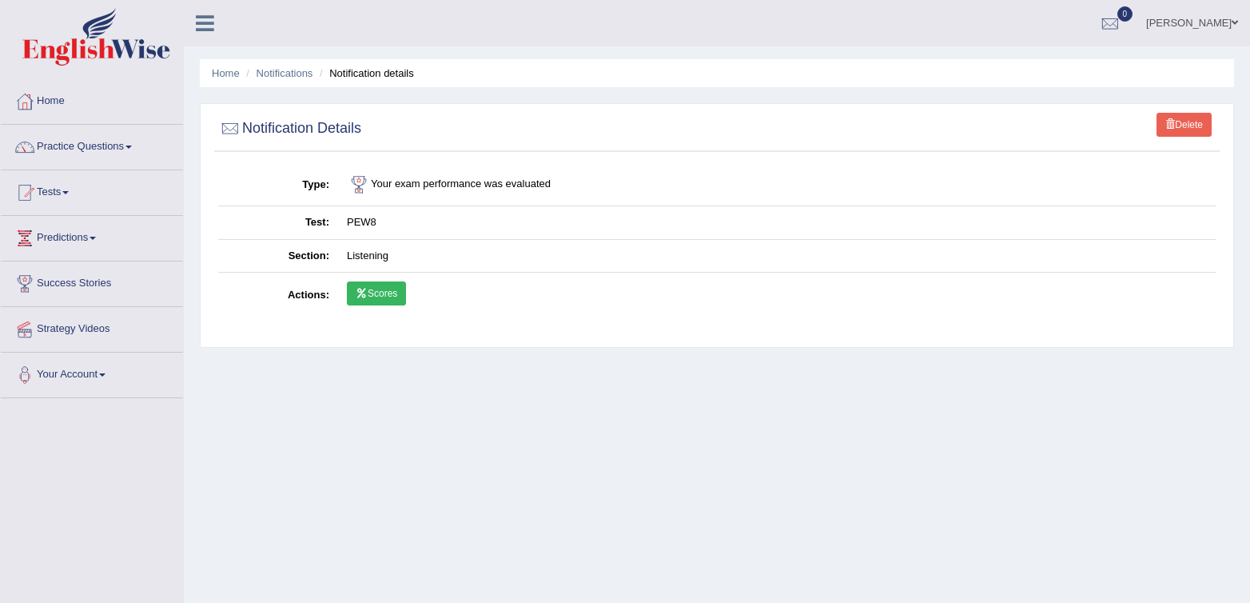
click at [378, 290] on link "Scores" at bounding box center [376, 293] width 59 height 24
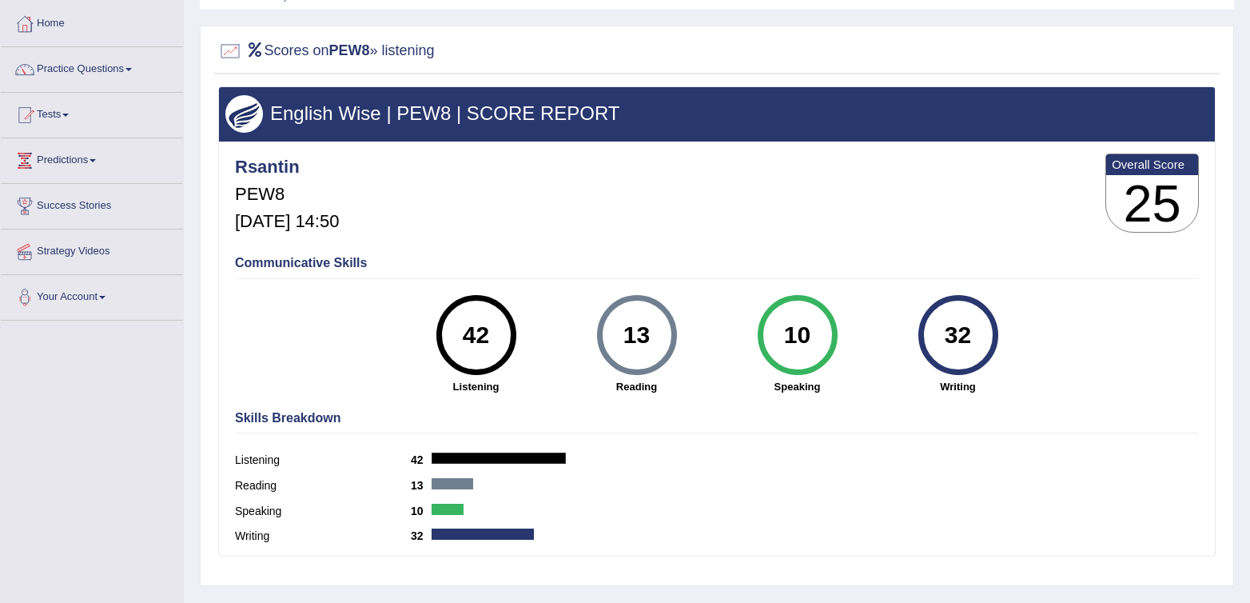
scroll to position [78, 0]
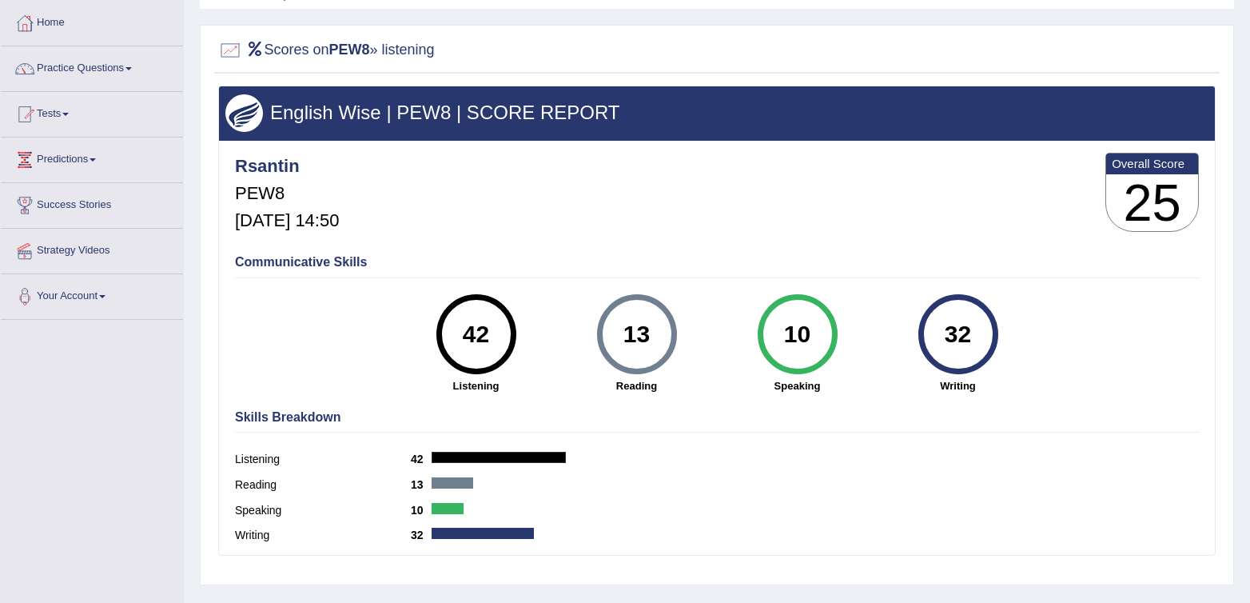
click at [1115, 252] on div "Communicative Skills 42 Listening 13 Reading 10 Speaking 32 Writing" at bounding box center [717, 322] width 972 height 151
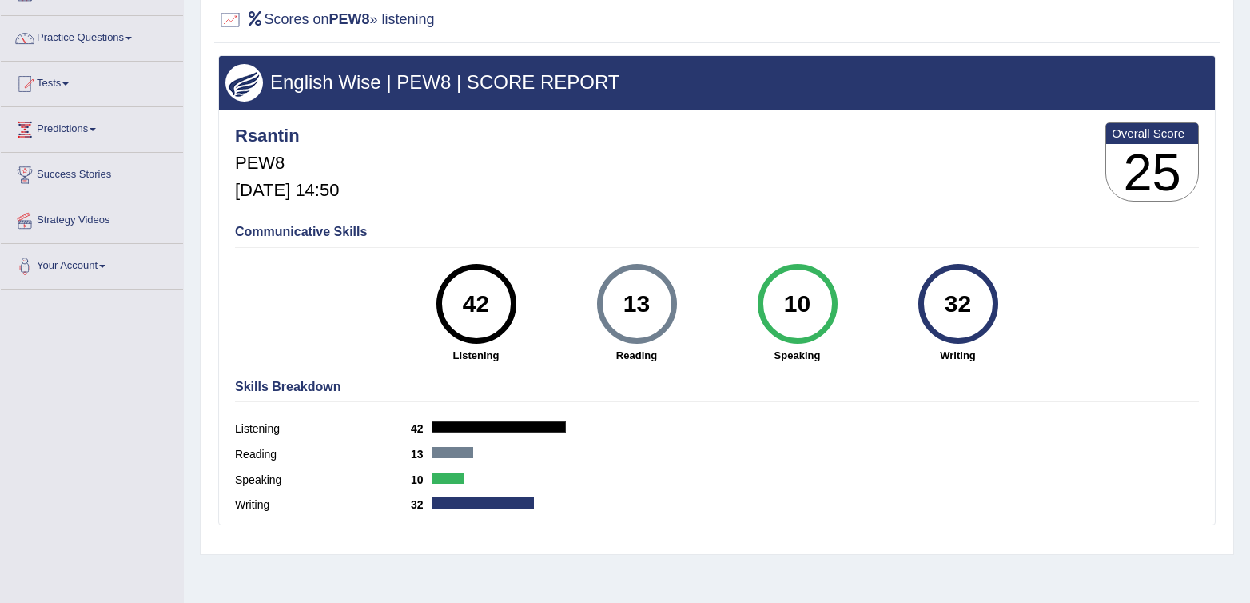
scroll to position [114, 0]
